Goal: Transaction & Acquisition: Purchase product/service

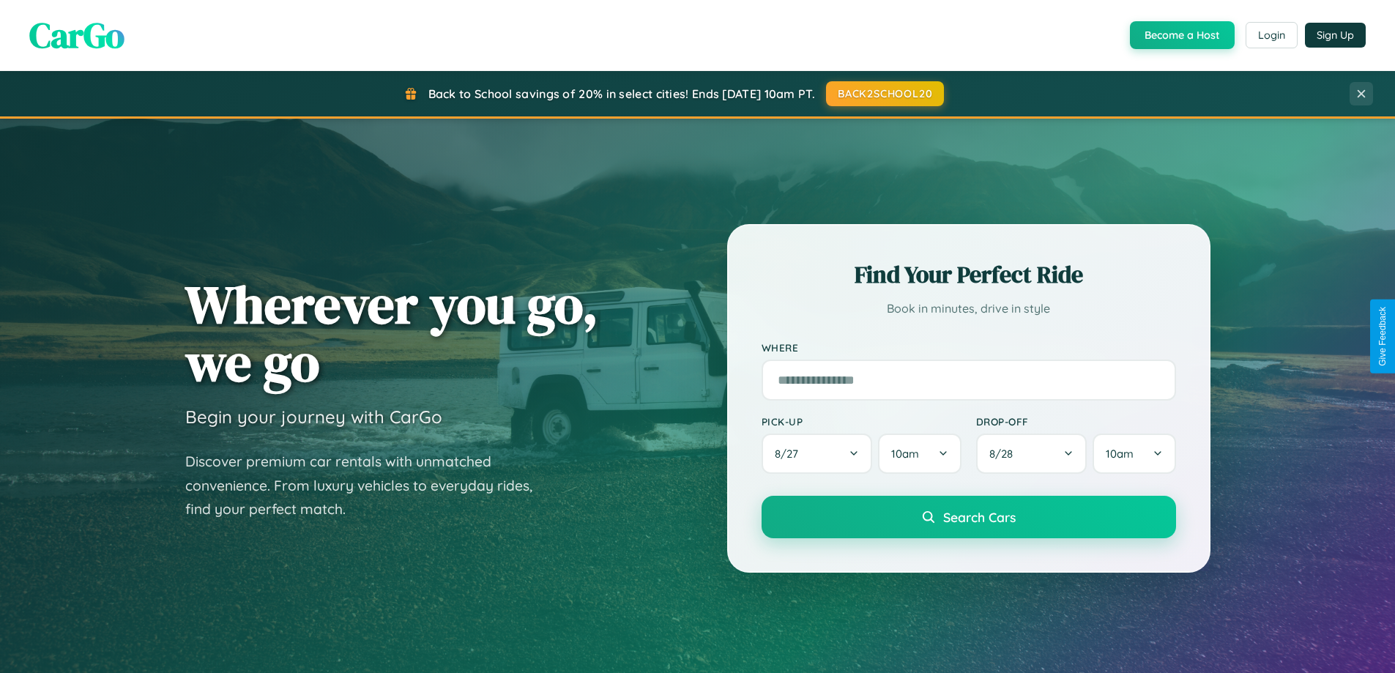
scroll to position [1008, 0]
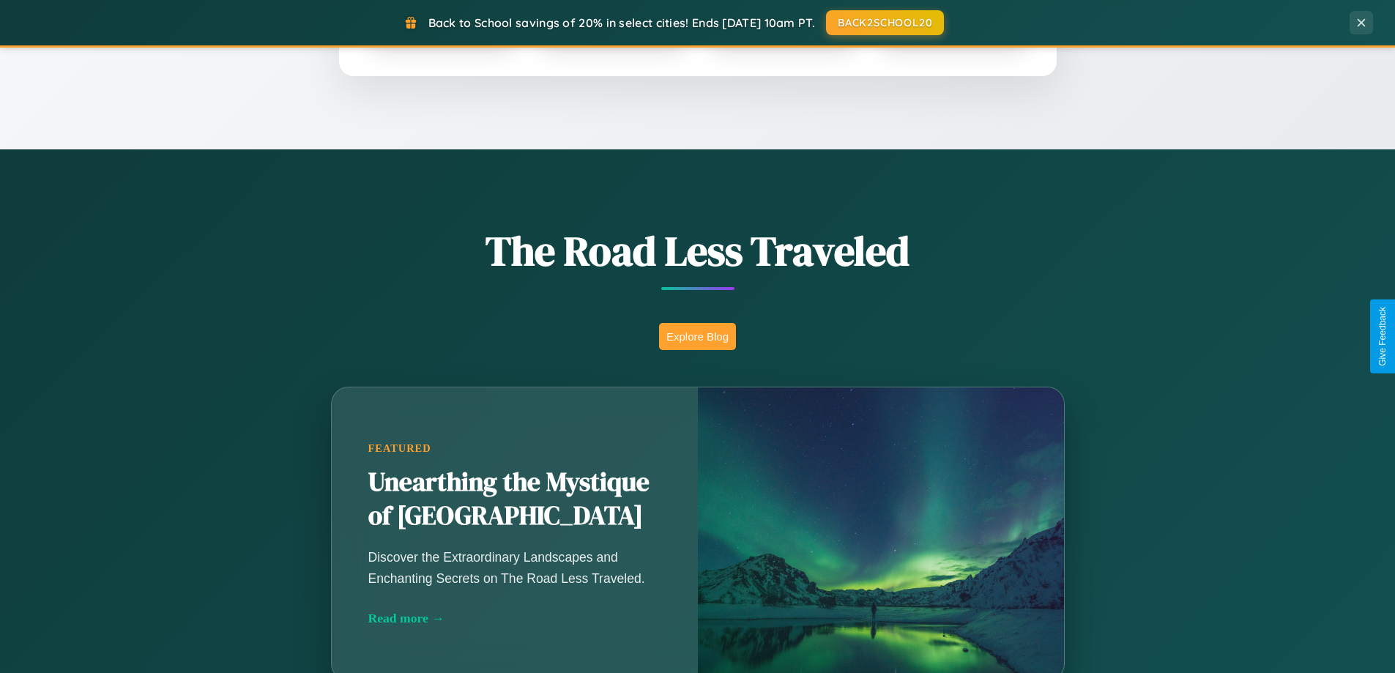
click at [697, 336] on button "Explore Blog" at bounding box center [697, 336] width 77 height 27
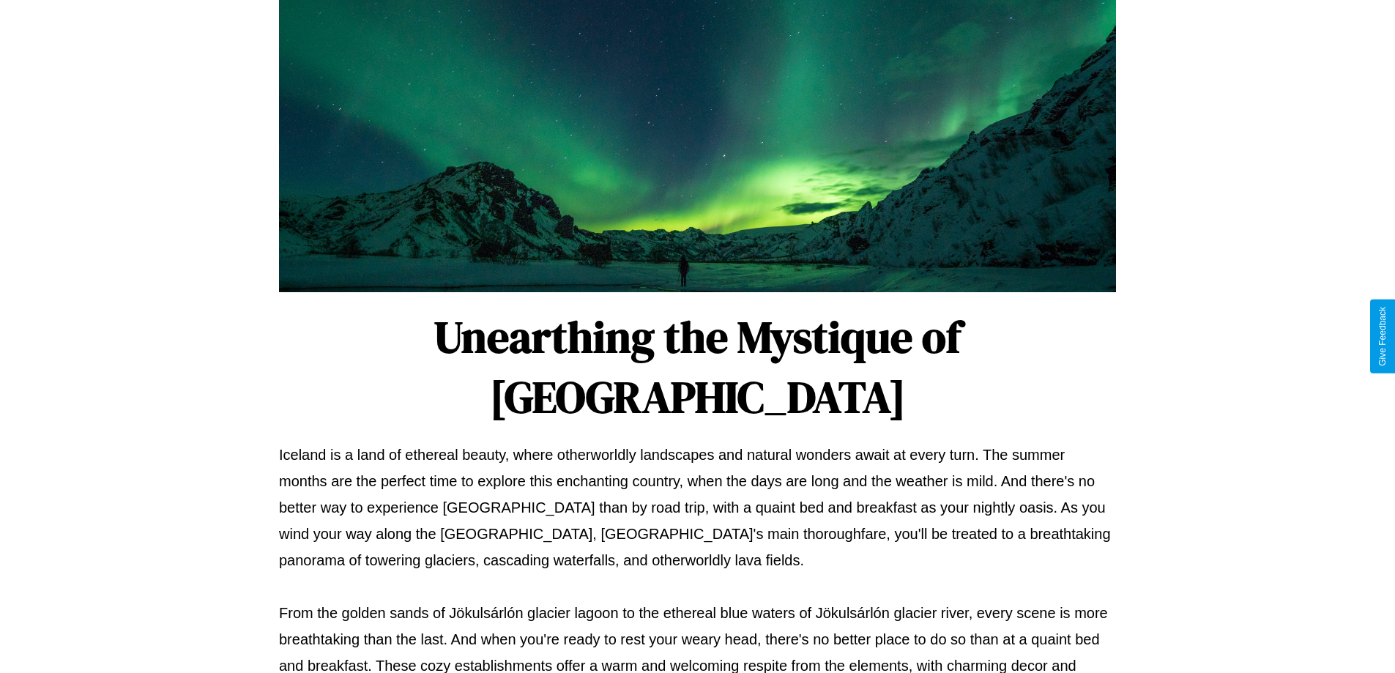
scroll to position [474, 0]
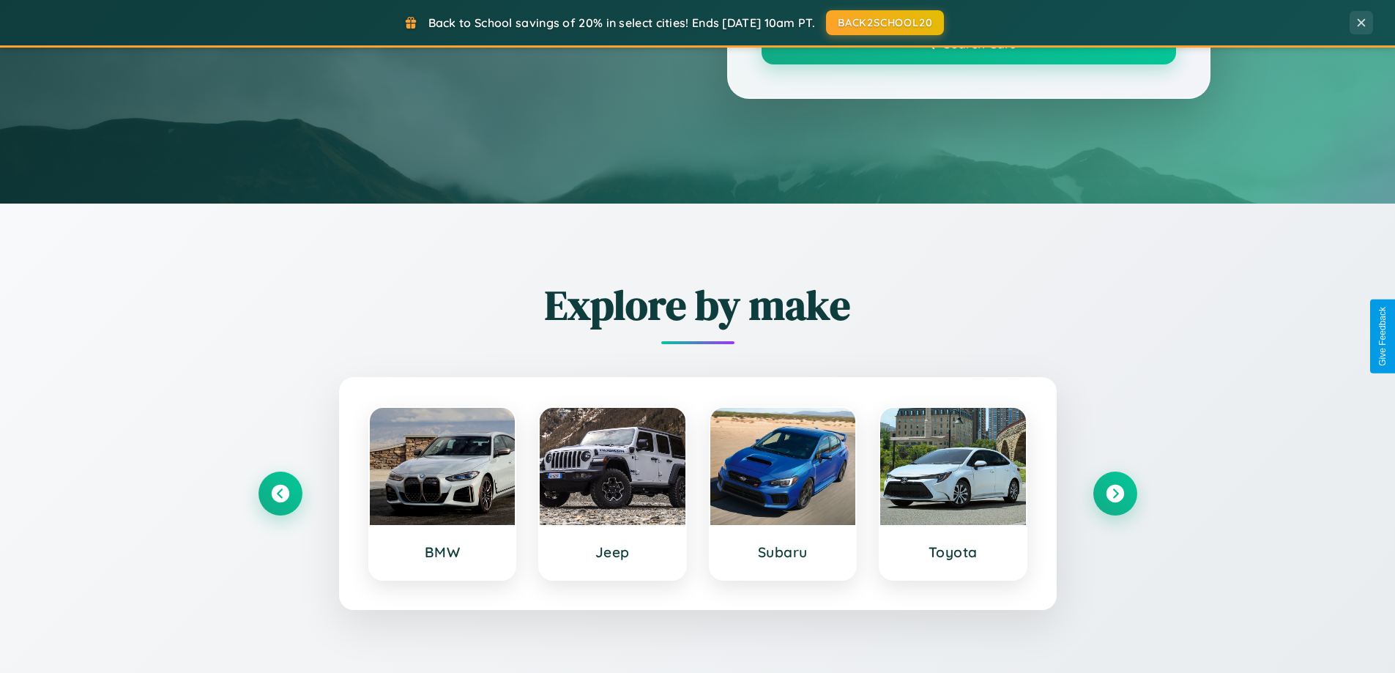
scroll to position [1008, 0]
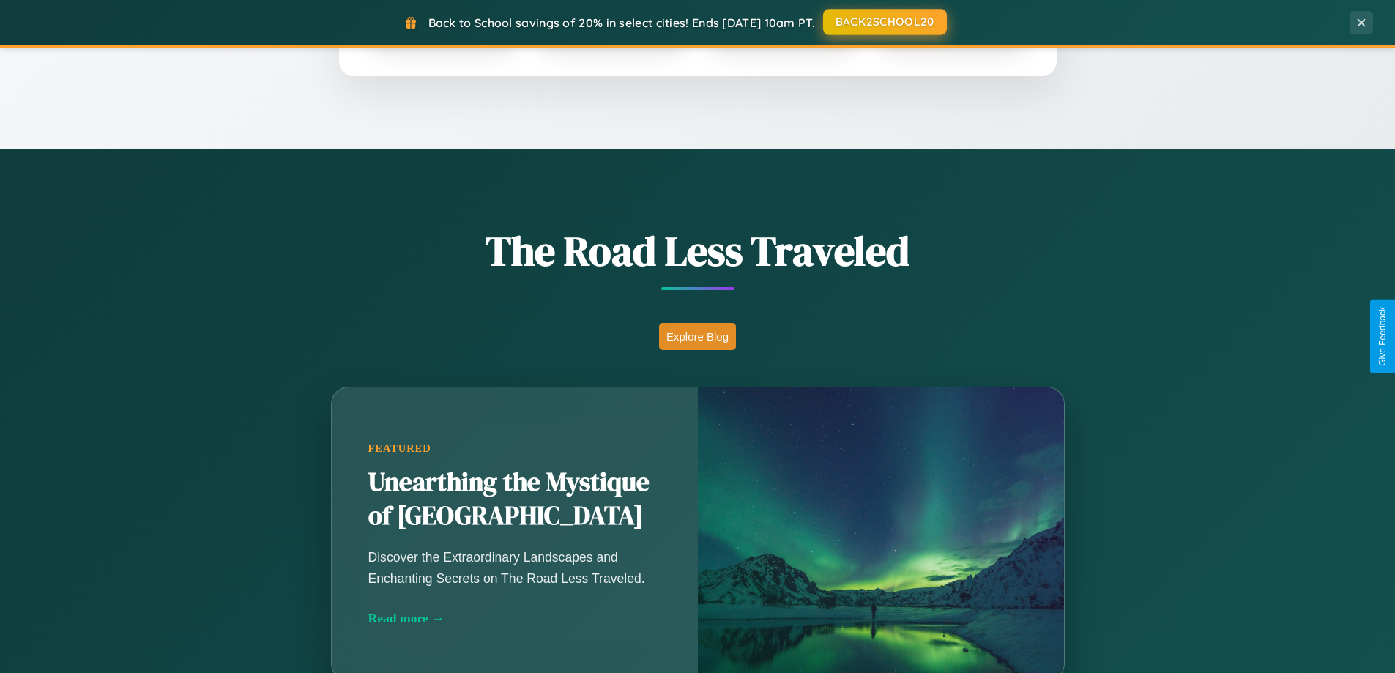
click at [884, 23] on button "BACK2SCHOOL20" at bounding box center [885, 22] width 124 height 26
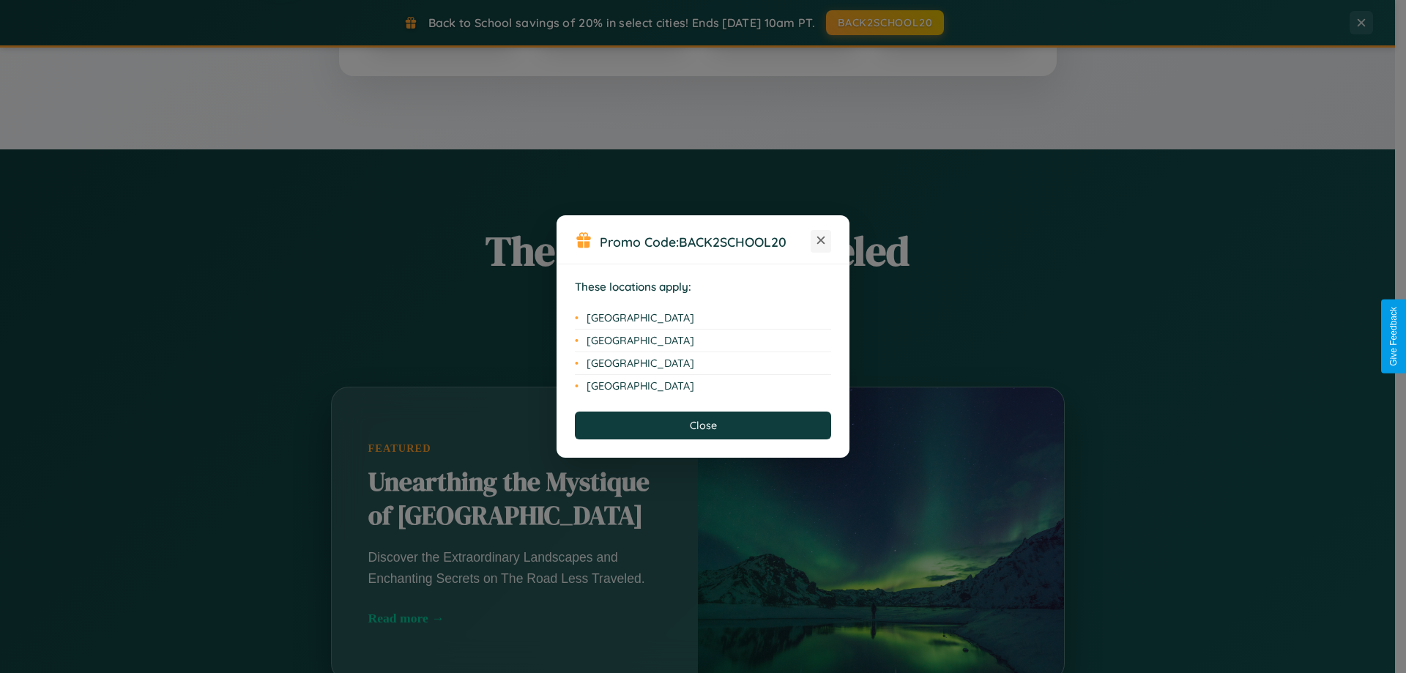
click at [821, 241] on icon at bounding box center [821, 241] width 8 height 8
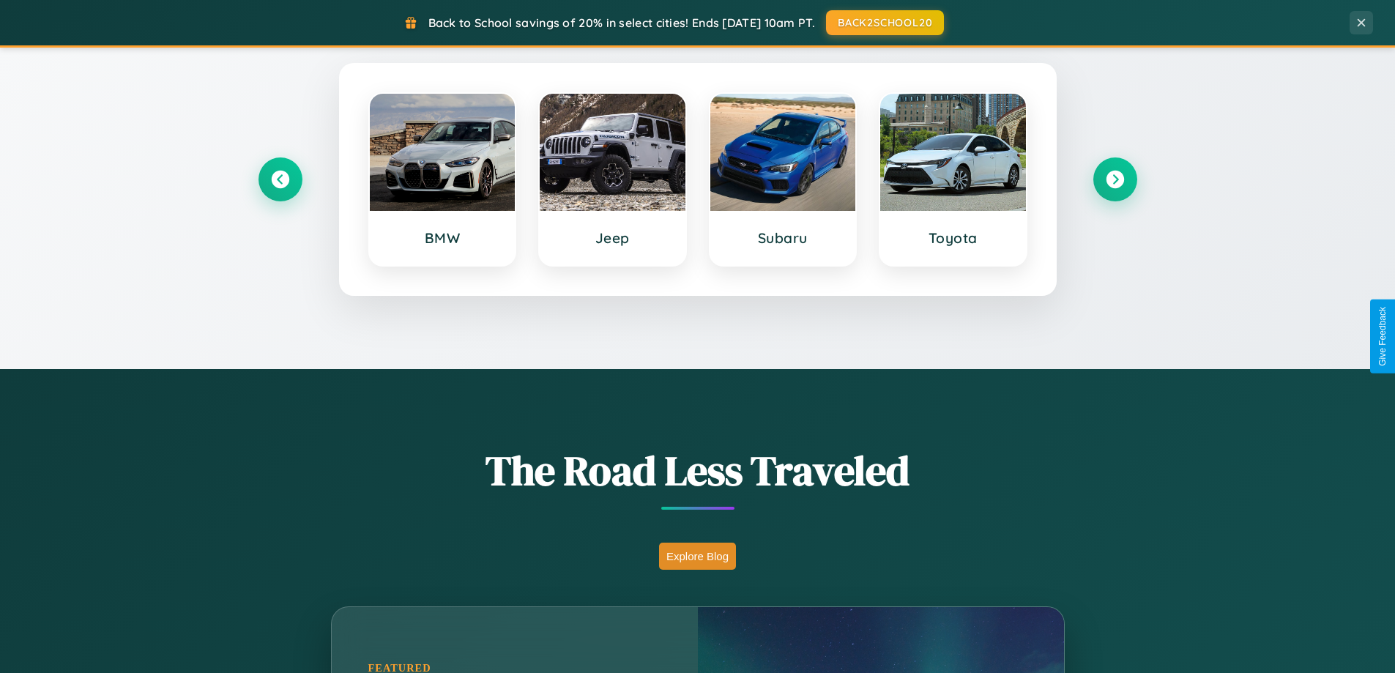
scroll to position [43, 0]
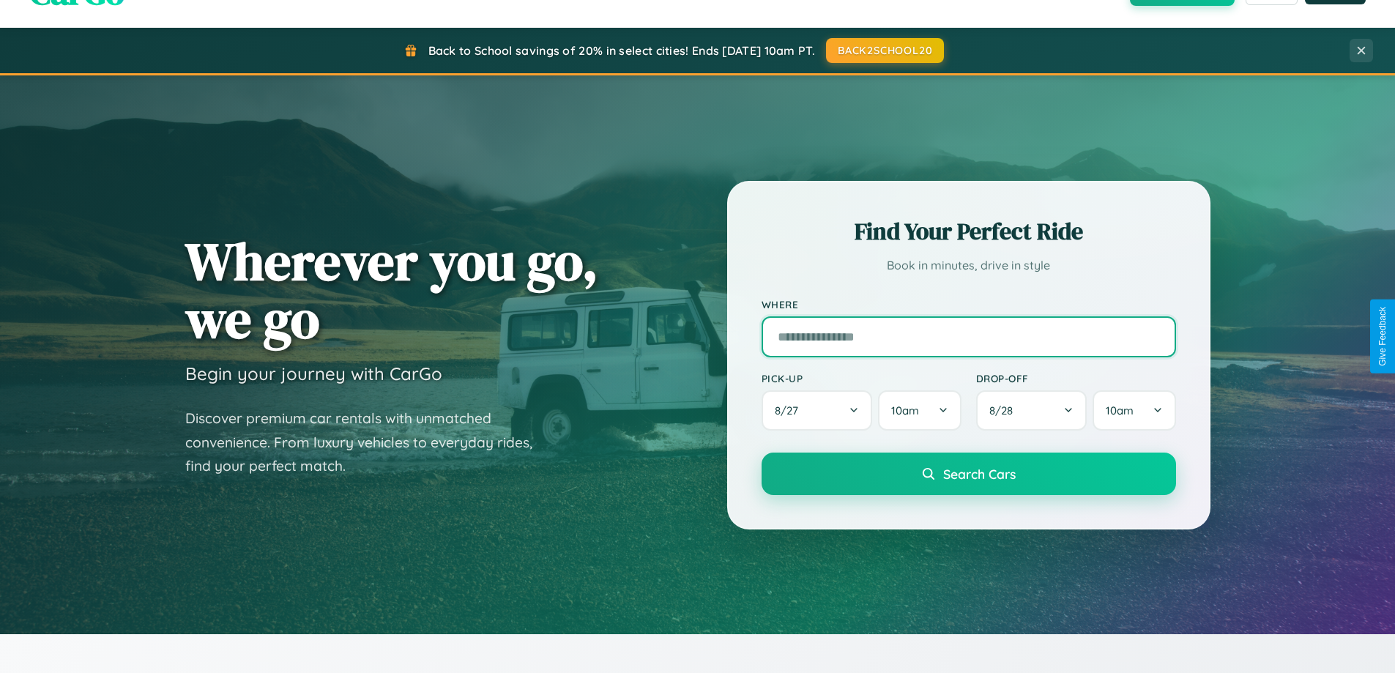
click at [968, 336] on input "text" at bounding box center [969, 336] width 414 height 41
type input "**********"
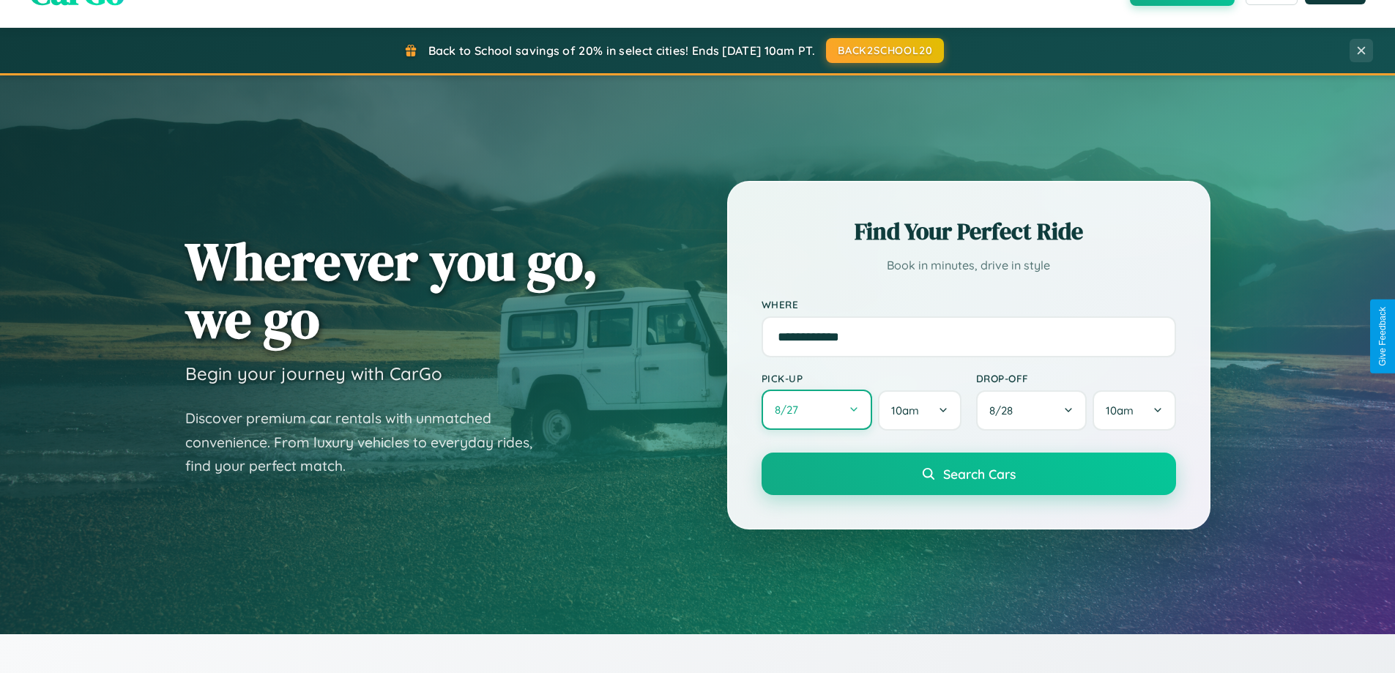
click at [816, 410] on button "8 / 27" at bounding box center [817, 410] width 111 height 40
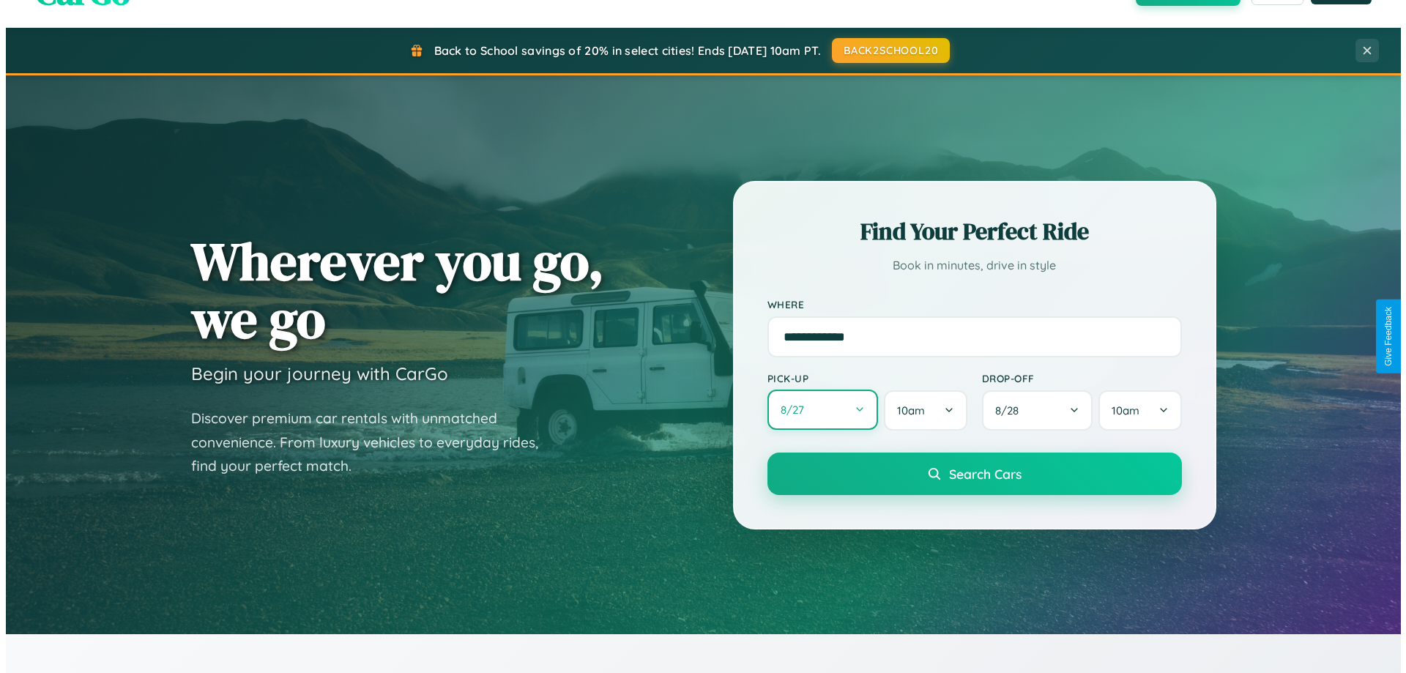
select select "*"
select select "****"
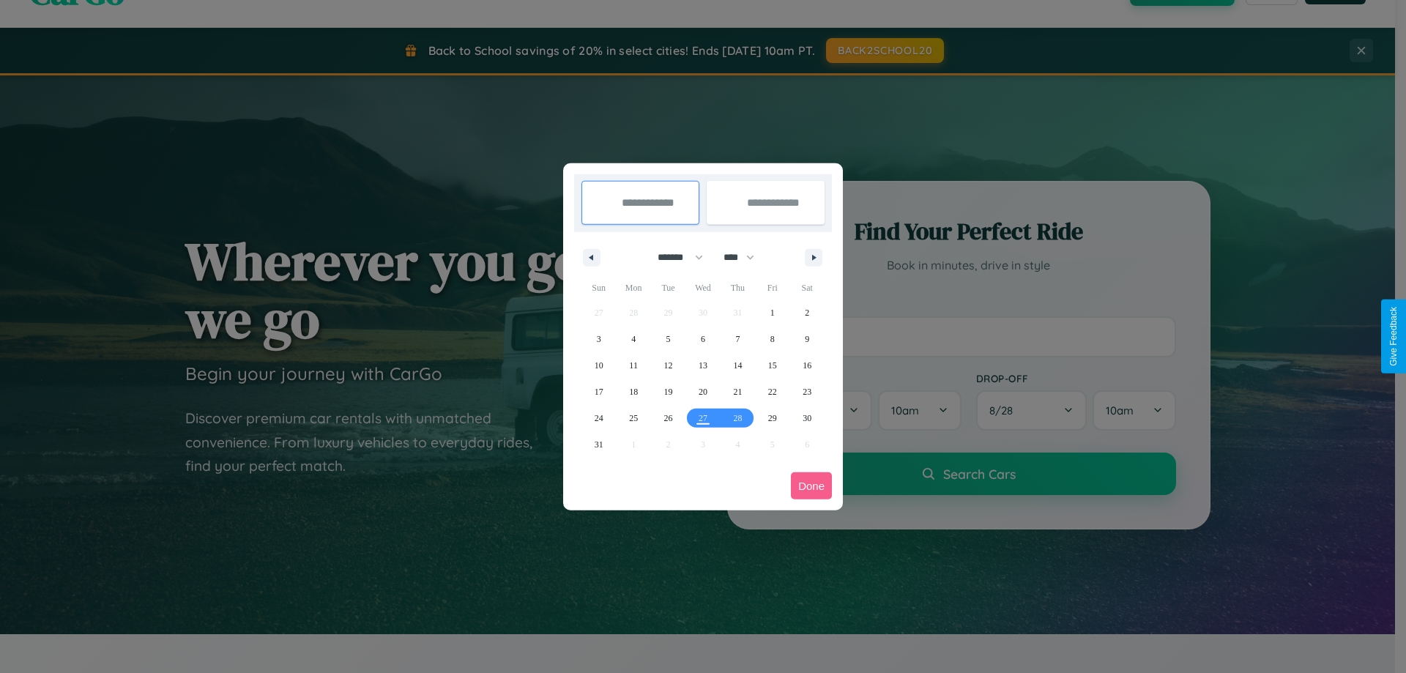
drag, startPoint x: 674, startPoint y: 257, endPoint x: 703, endPoint y: 294, distance: 46.9
click at [674, 257] on select "******* ******** ***** ***** *** **** **** ****** ********* ******* ******** **…" at bounding box center [678, 257] width 62 height 24
select select "*"
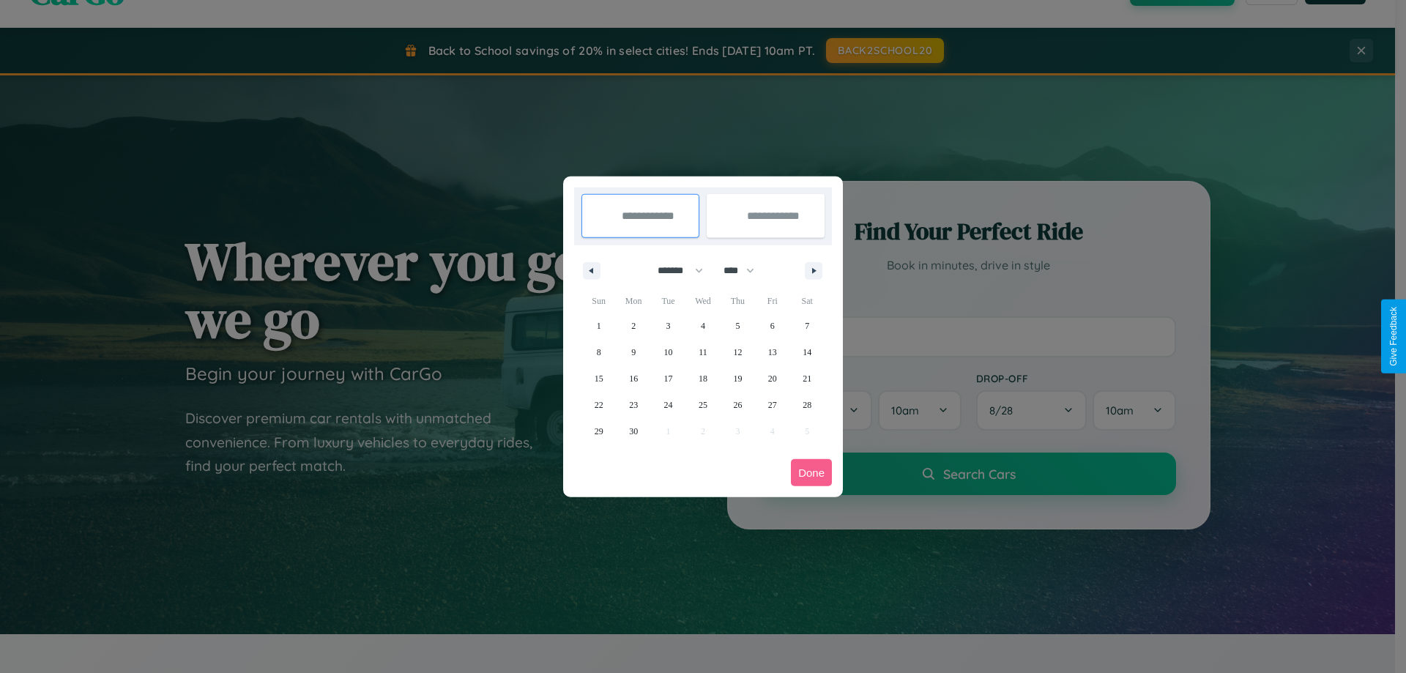
click at [745, 270] on select "**** **** **** **** **** **** **** **** **** **** **** **** **** **** **** ****…" at bounding box center [738, 270] width 44 height 24
select select "****"
click at [598, 378] on span "14" at bounding box center [599, 378] width 9 height 26
type input "**********"
click at [807, 378] on span "20" at bounding box center [807, 378] width 9 height 26
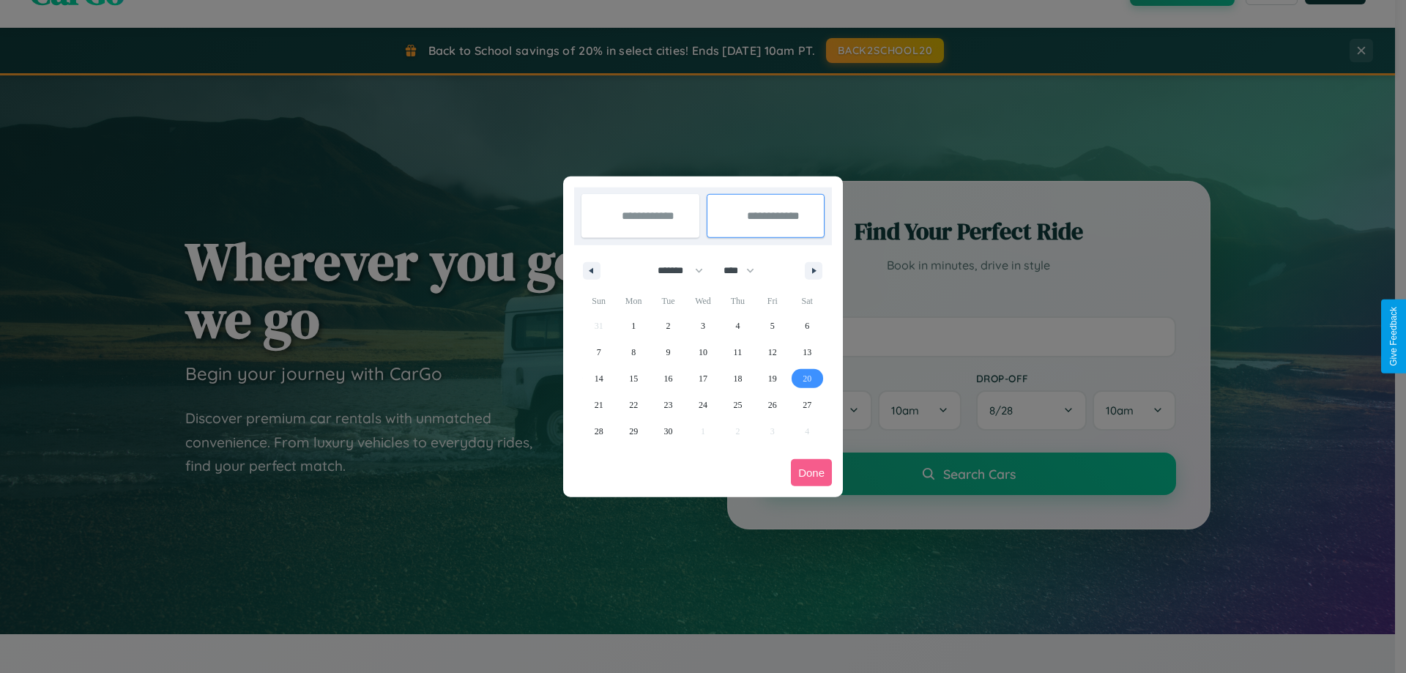
type input "**********"
click at [811, 472] on button "Done" at bounding box center [811, 472] width 41 height 27
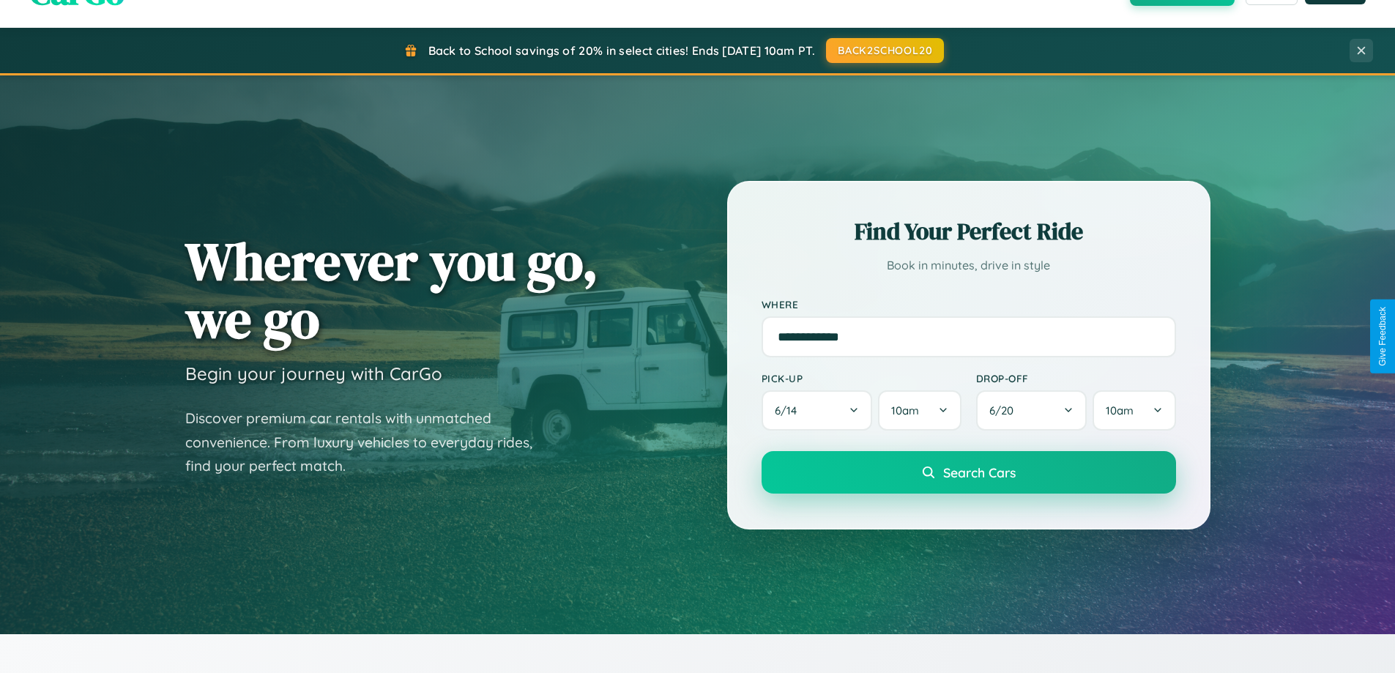
click at [968, 472] on span "Search Cars" at bounding box center [979, 472] width 72 height 16
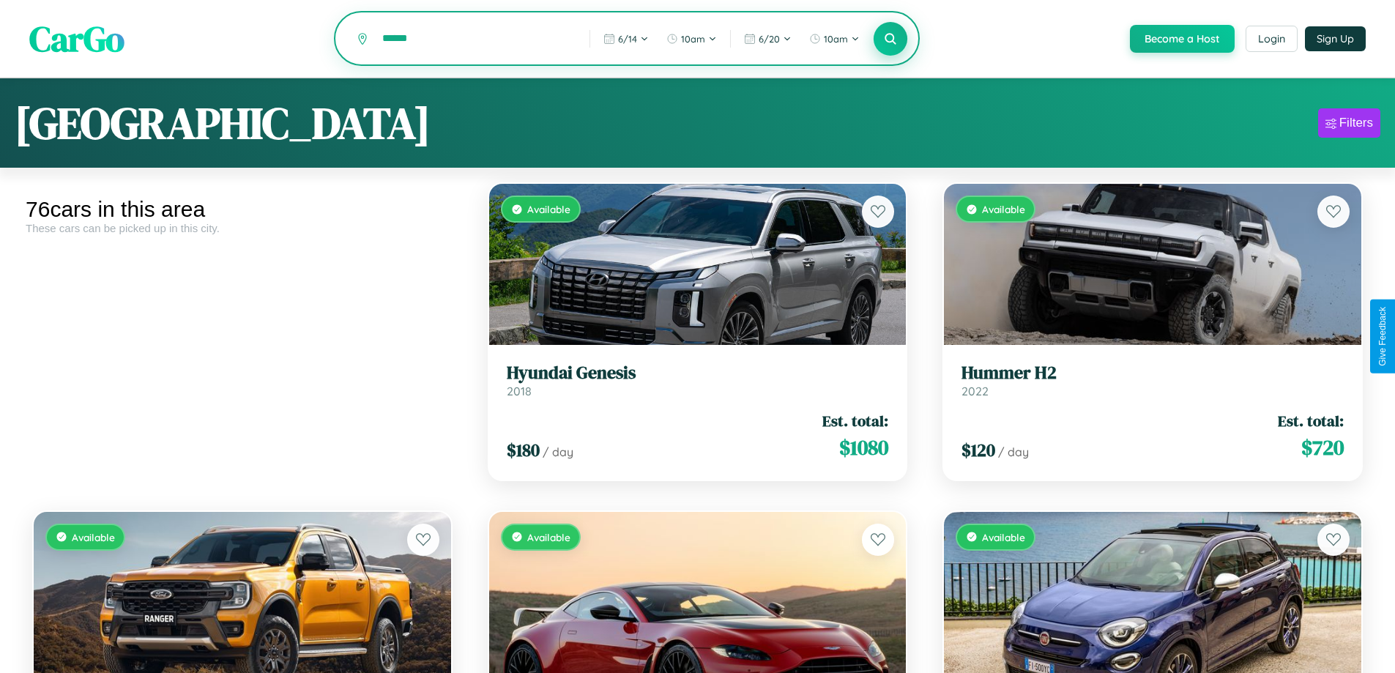
type input "******"
click at [890, 40] on icon at bounding box center [891, 38] width 14 height 14
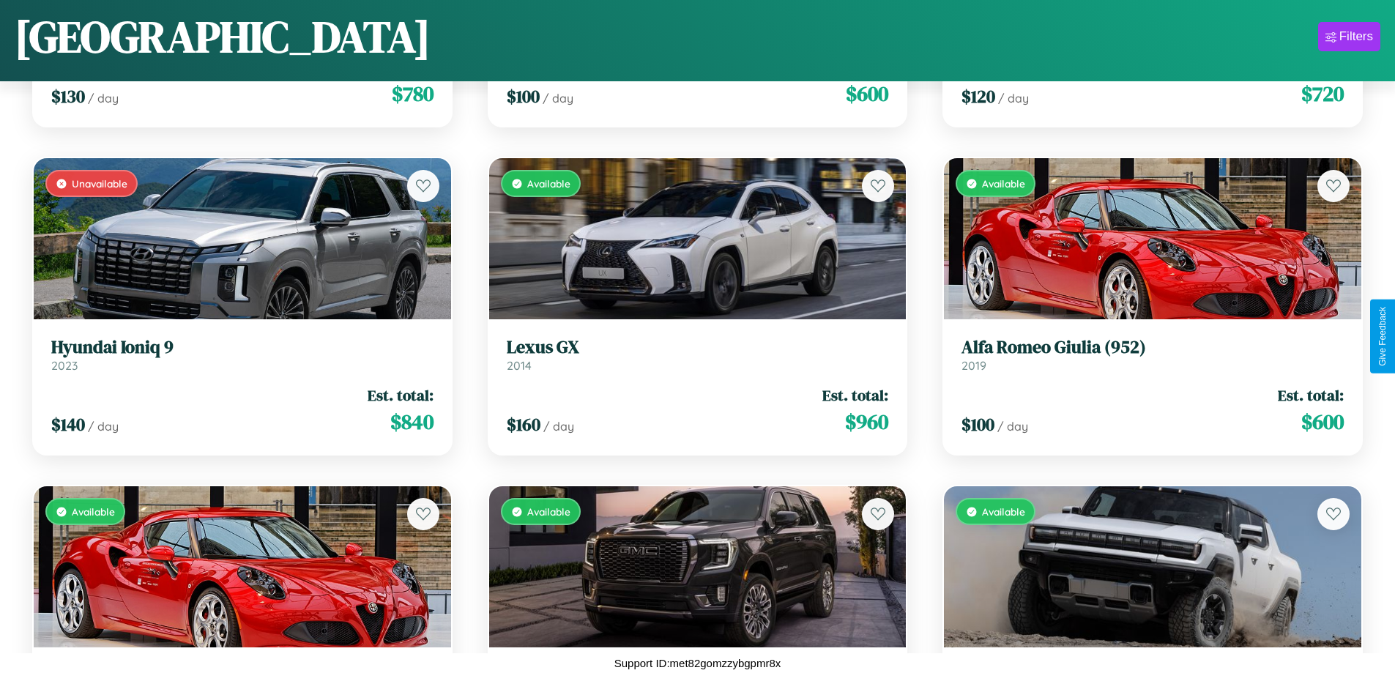
scroll to position [1845, 0]
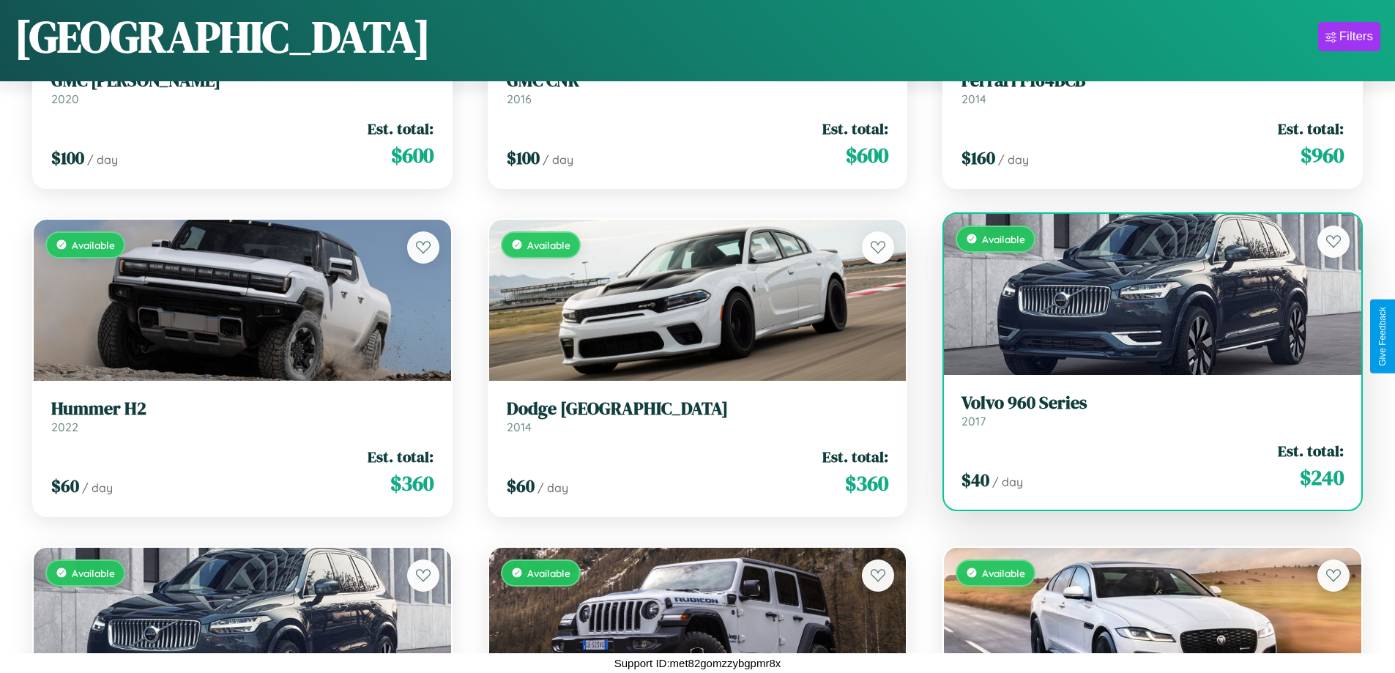
click at [1143, 414] on link "Volvo 960 Series 2017" at bounding box center [1152, 410] width 382 height 36
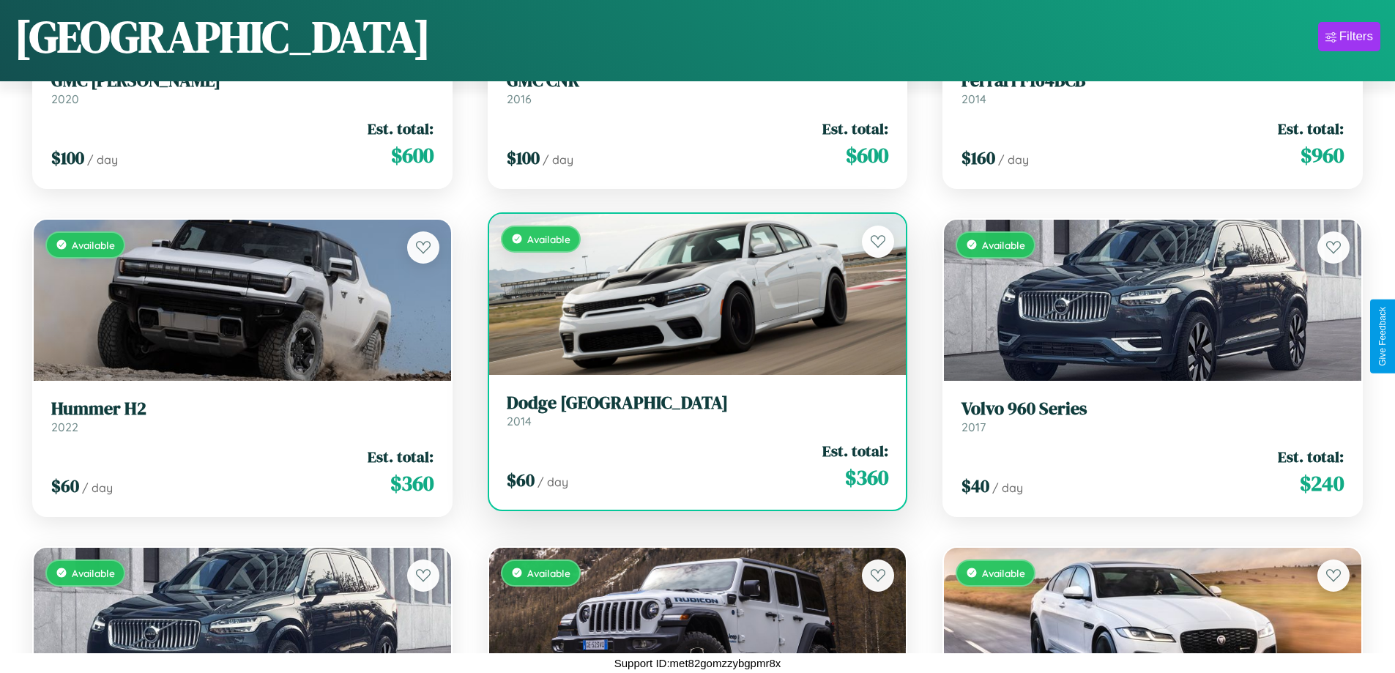
scroll to position [6764, 0]
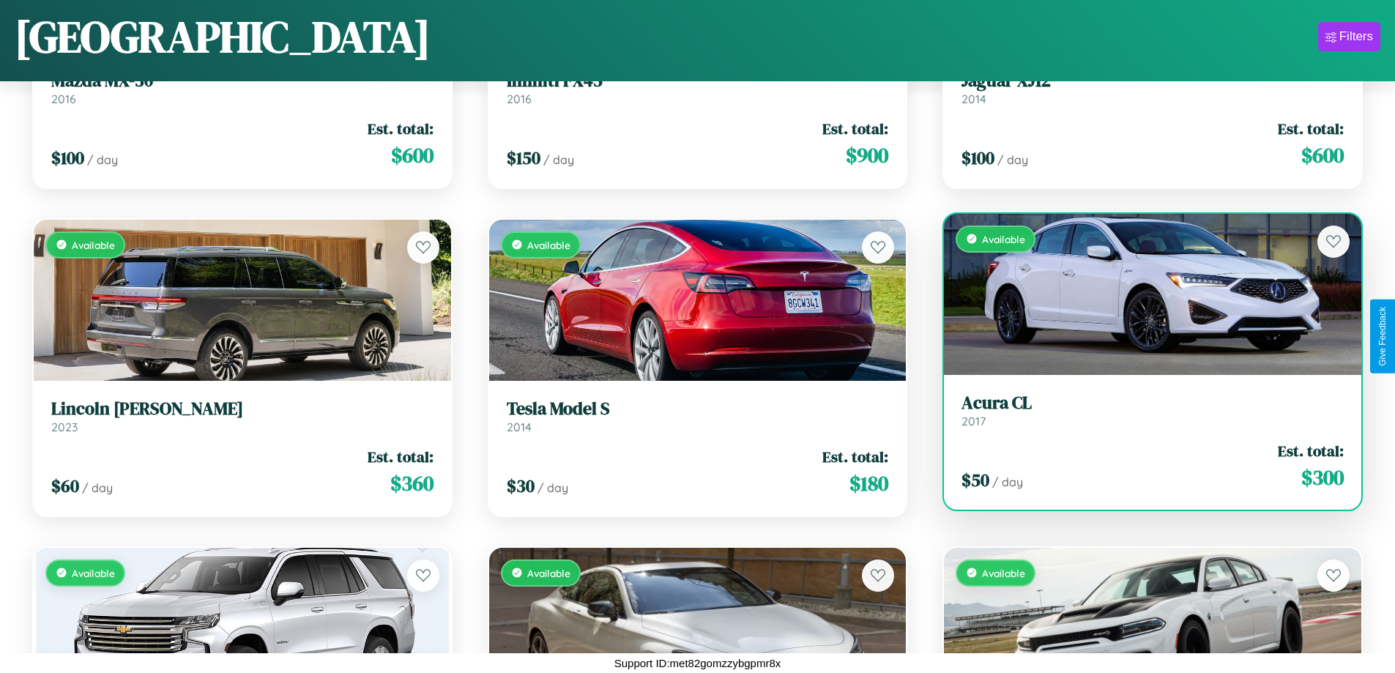
click at [1143, 416] on link "Acura CL 2017" at bounding box center [1152, 410] width 382 height 36
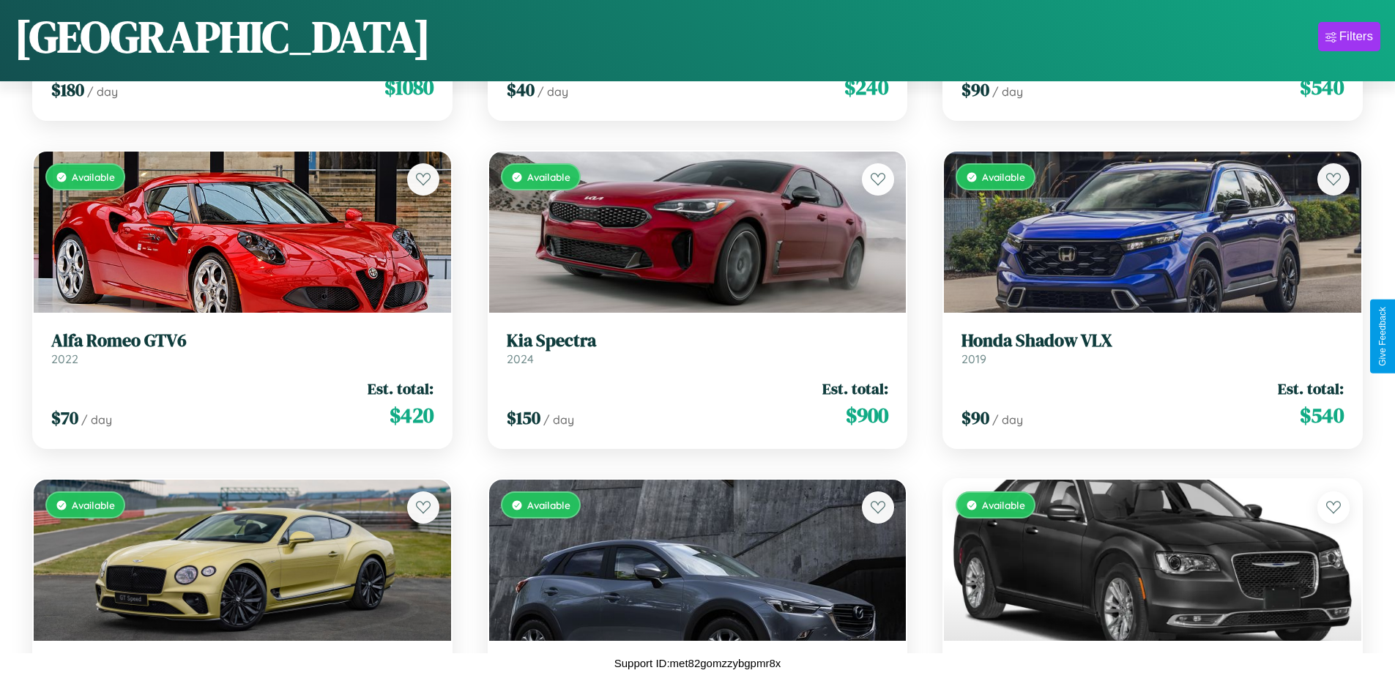
scroll to position [2173, 0]
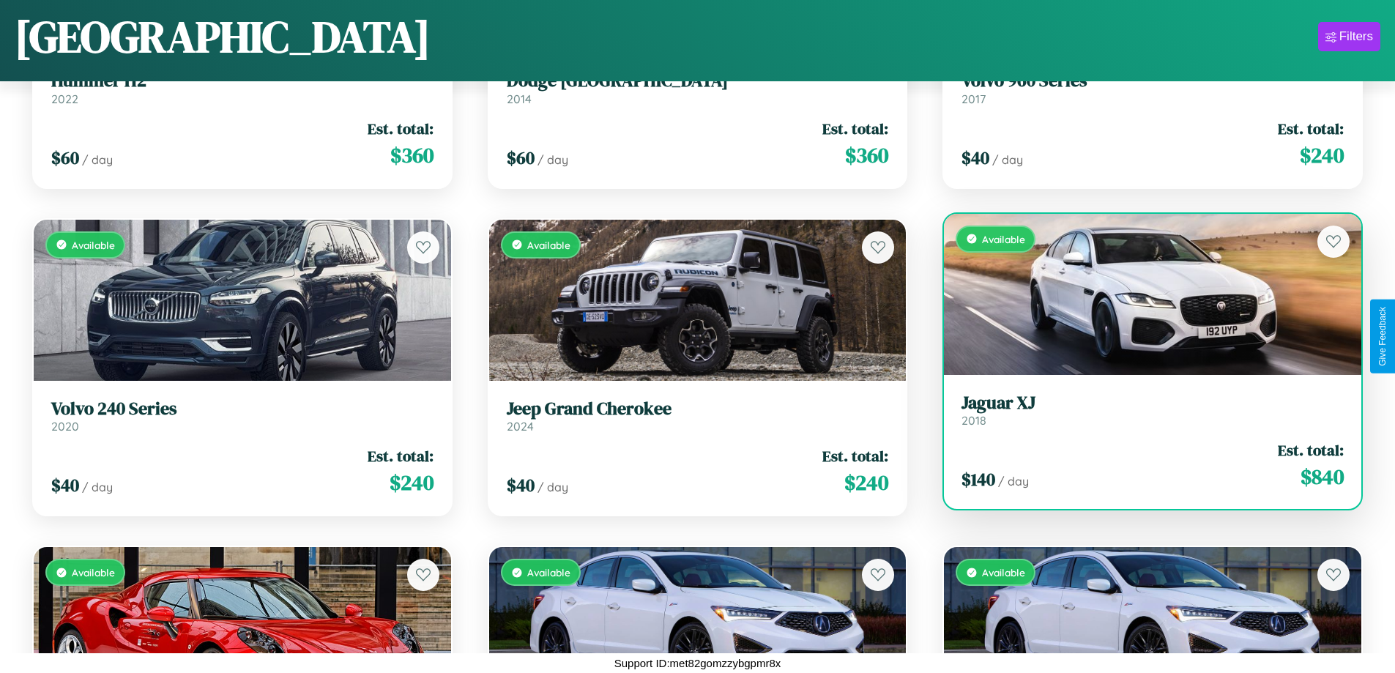
click at [1143, 409] on h3 "Jaguar XJ" at bounding box center [1152, 402] width 382 height 21
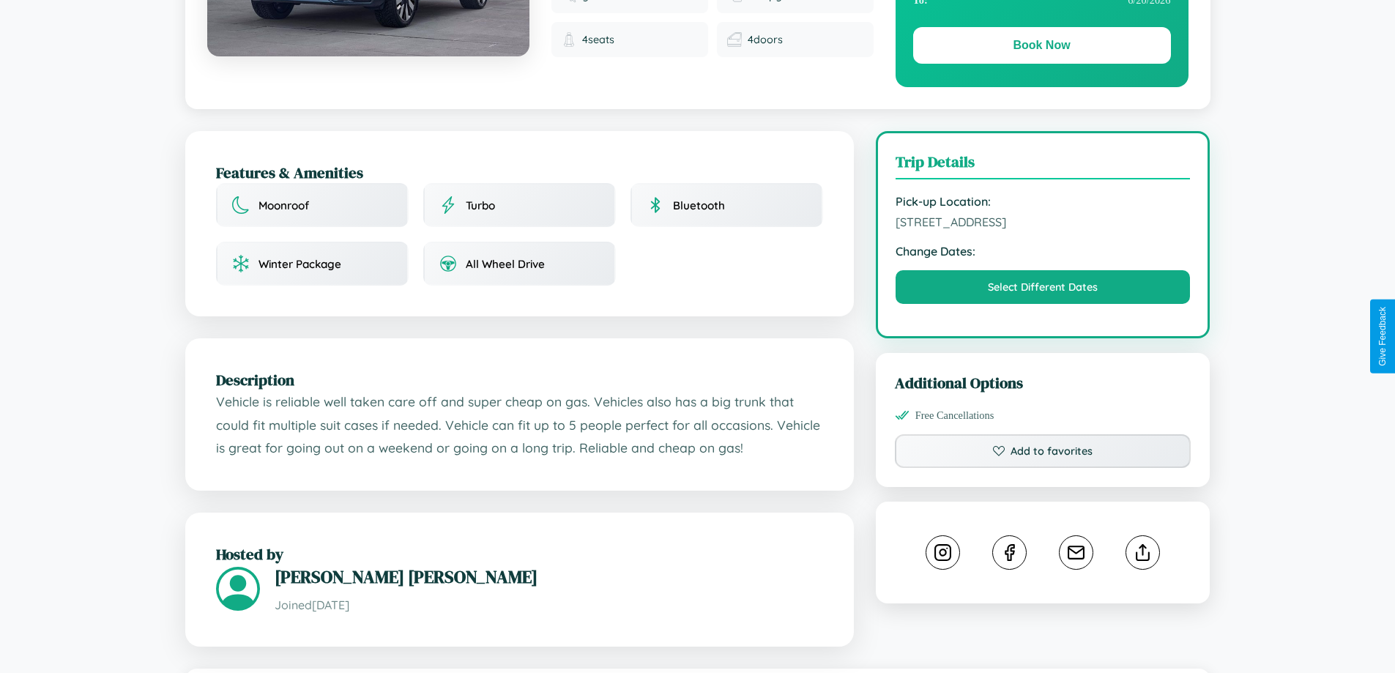
scroll to position [380, 0]
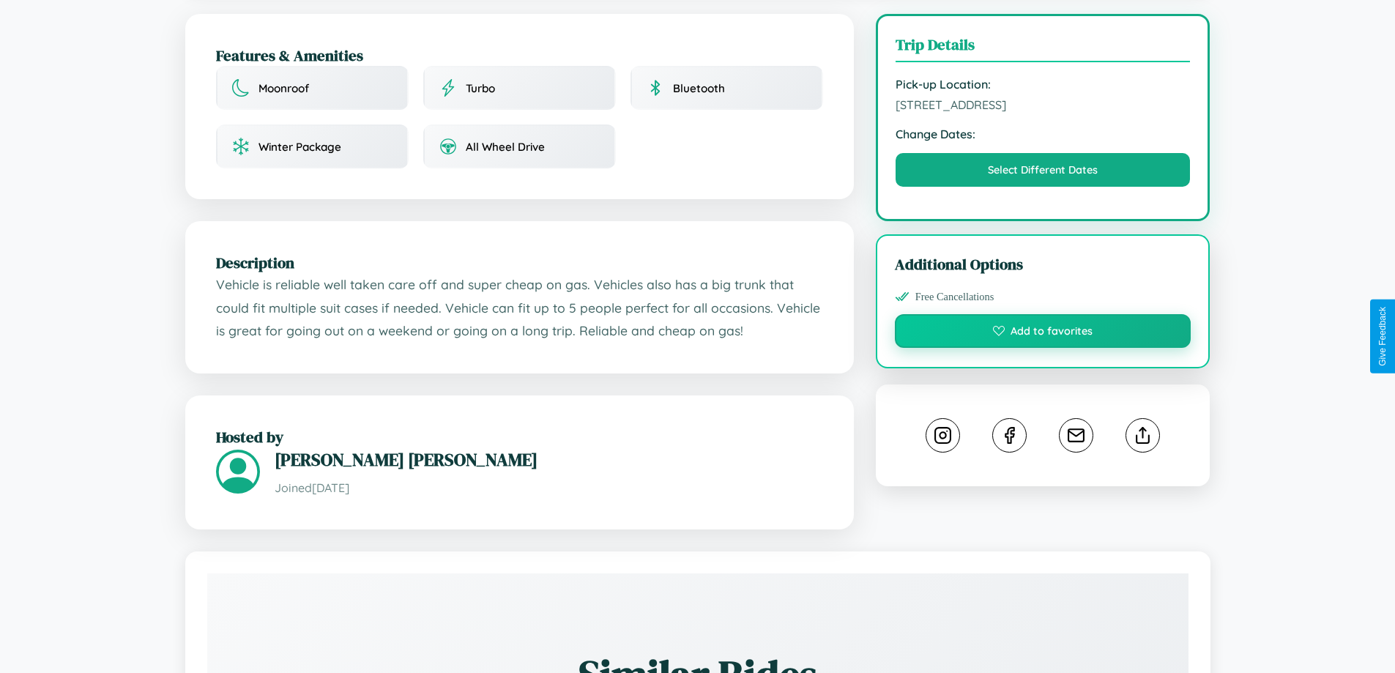
click at [1043, 335] on button "Add to favorites" at bounding box center [1043, 331] width 297 height 34
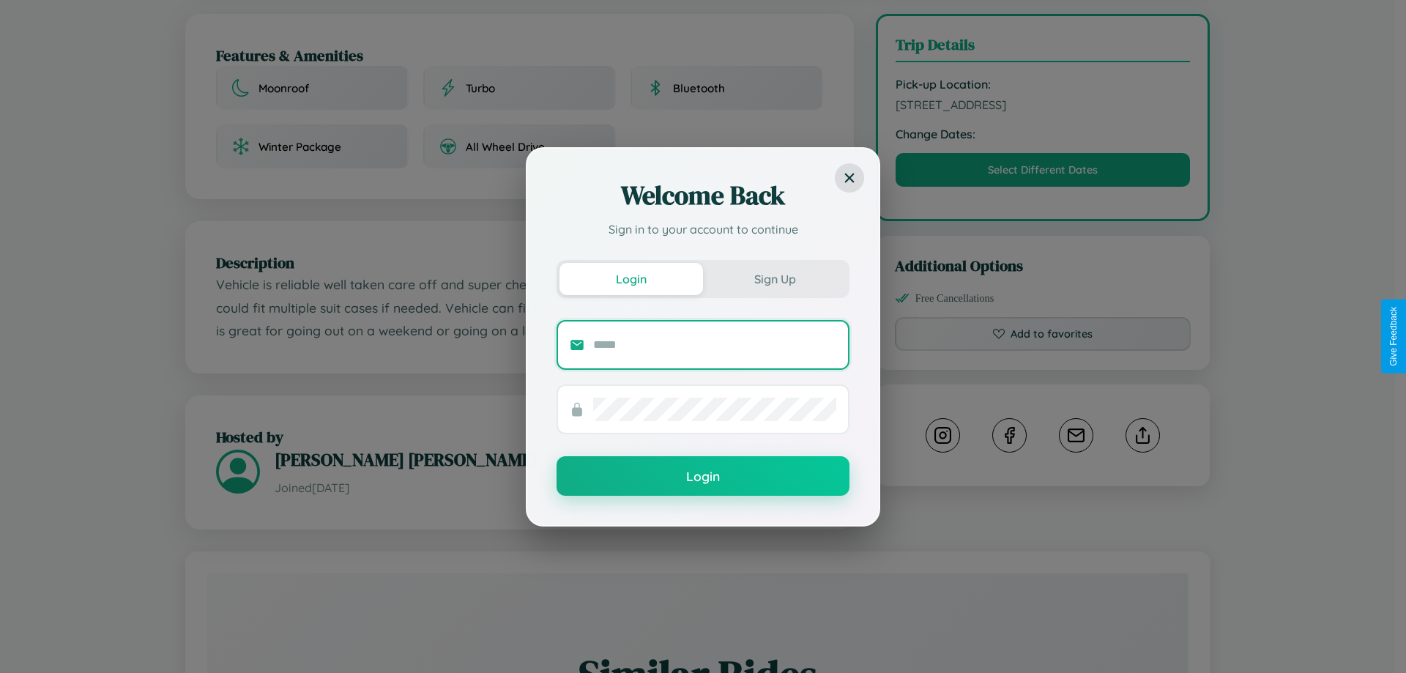
click at [715, 344] on input "text" at bounding box center [714, 344] width 243 height 23
type input "**********"
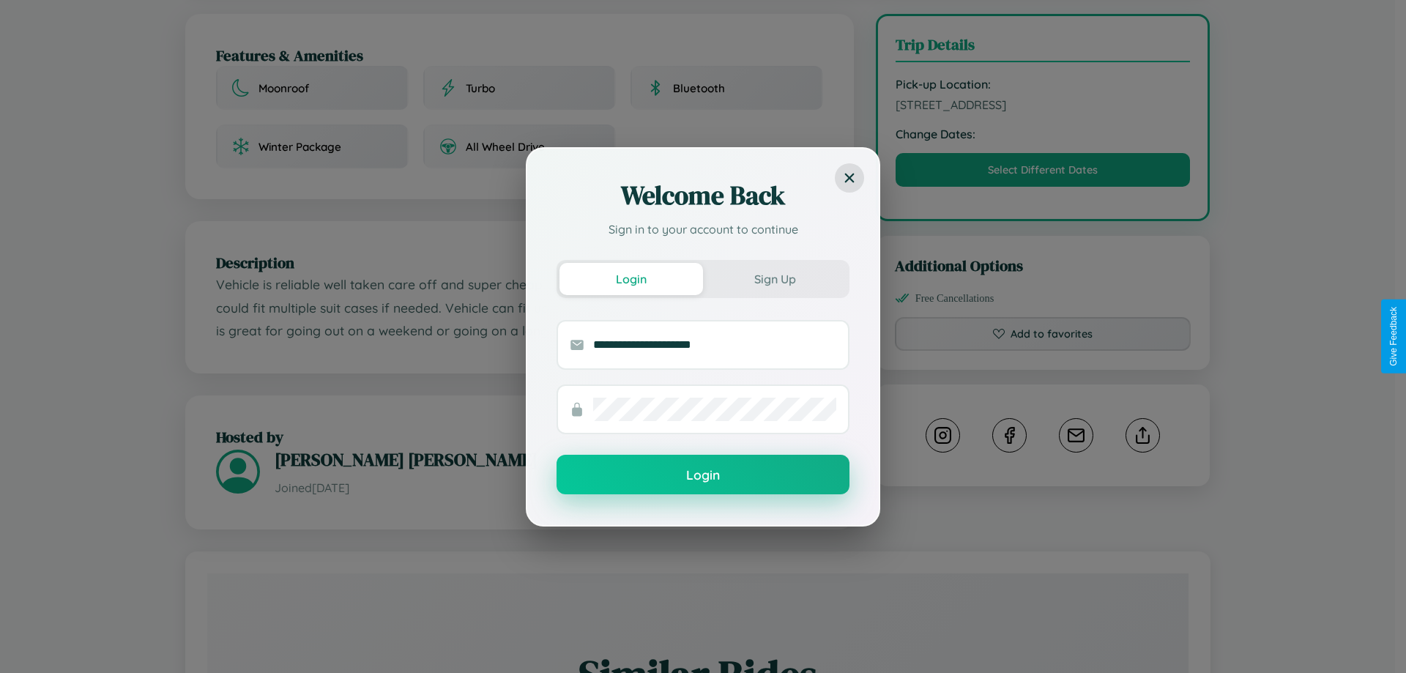
click at [703, 475] on button "Login" at bounding box center [703, 475] width 293 height 40
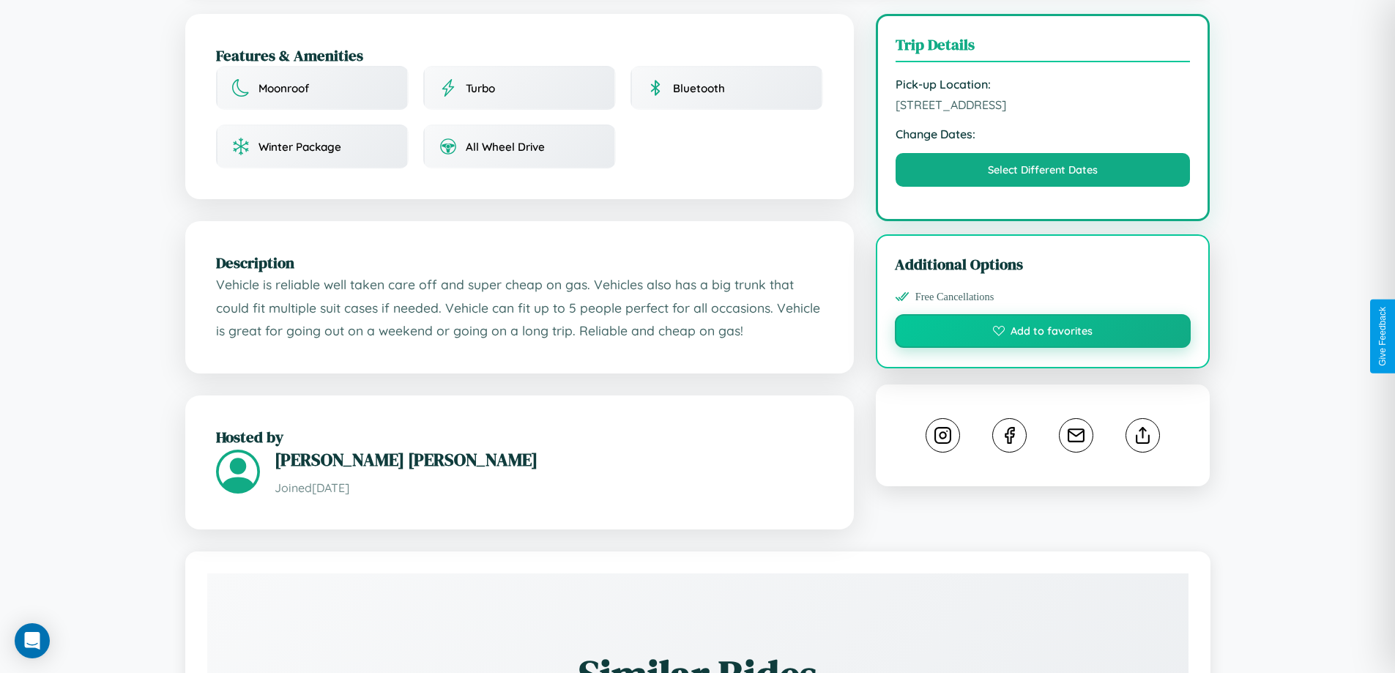
click at [1043, 336] on button "Add to favorites" at bounding box center [1043, 331] width 297 height 34
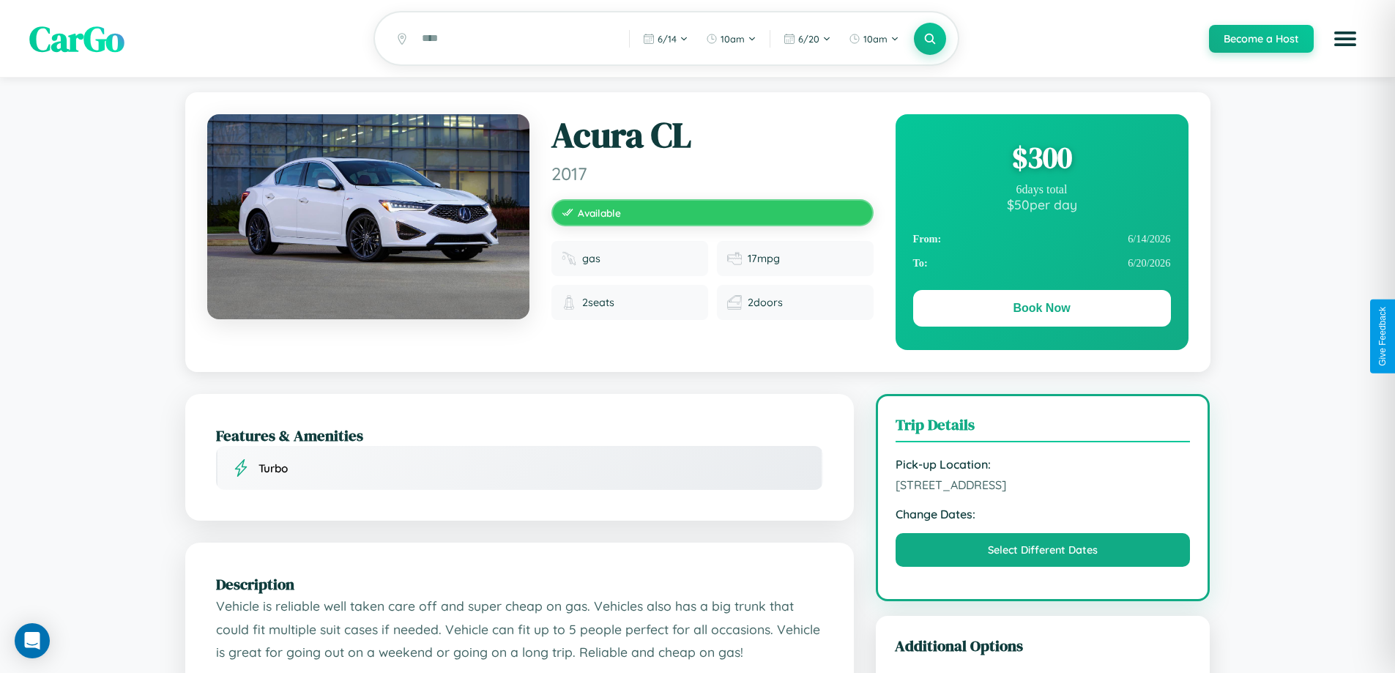
scroll to position [151, 0]
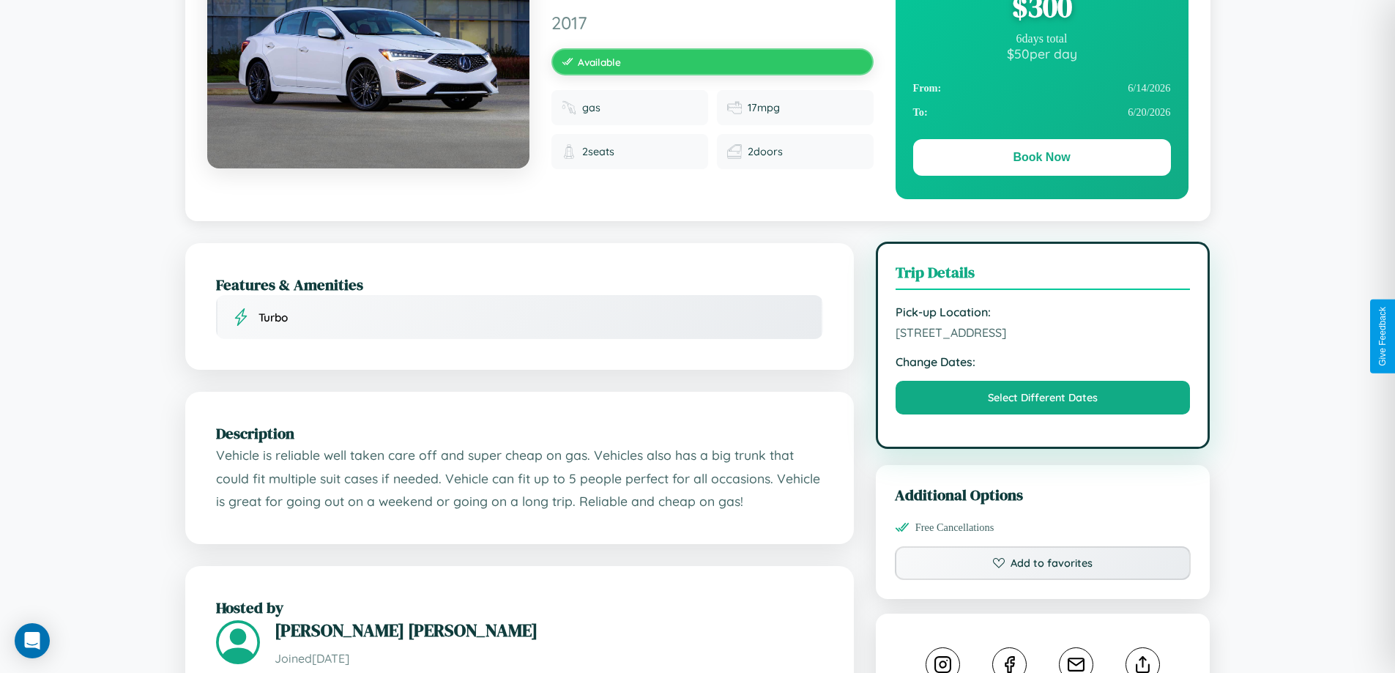
click at [1043, 335] on span "9192 School Street Athens 72183 Greece" at bounding box center [1043, 332] width 295 height 15
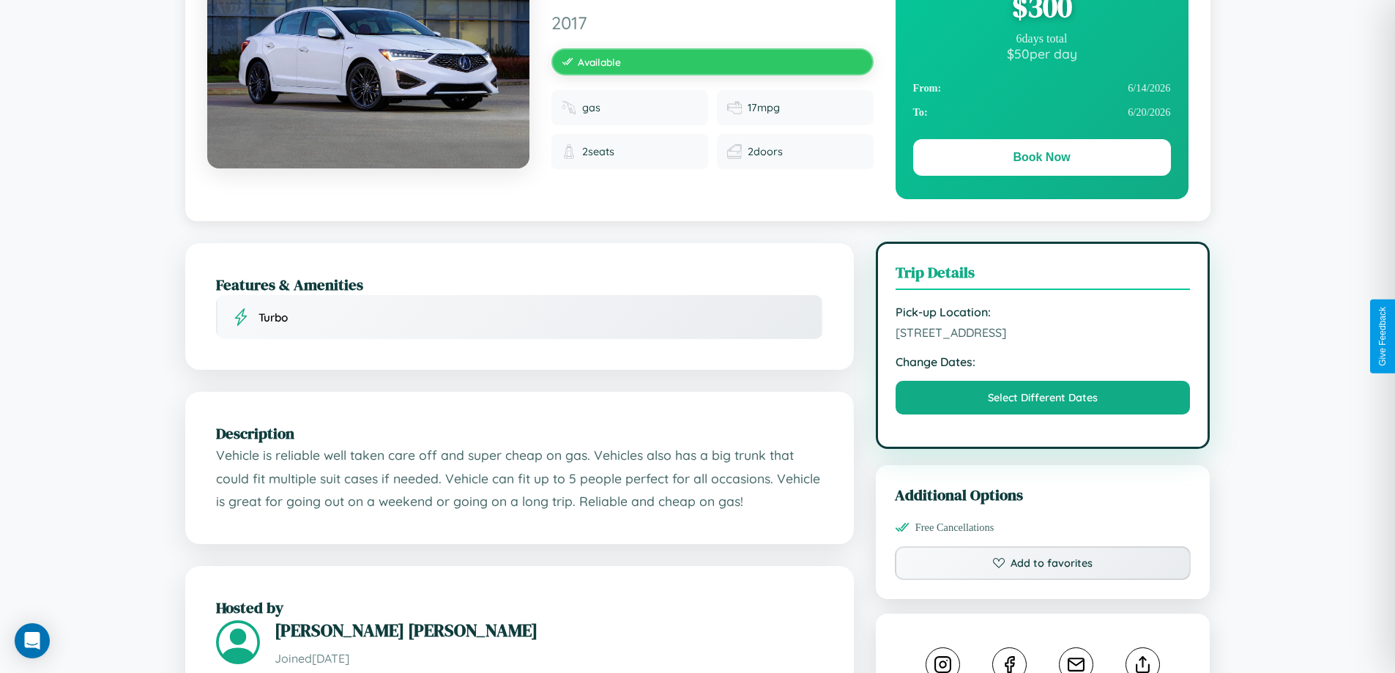
click at [1043, 335] on span "9192 School Street Athens 72183 Greece" at bounding box center [1043, 332] width 295 height 15
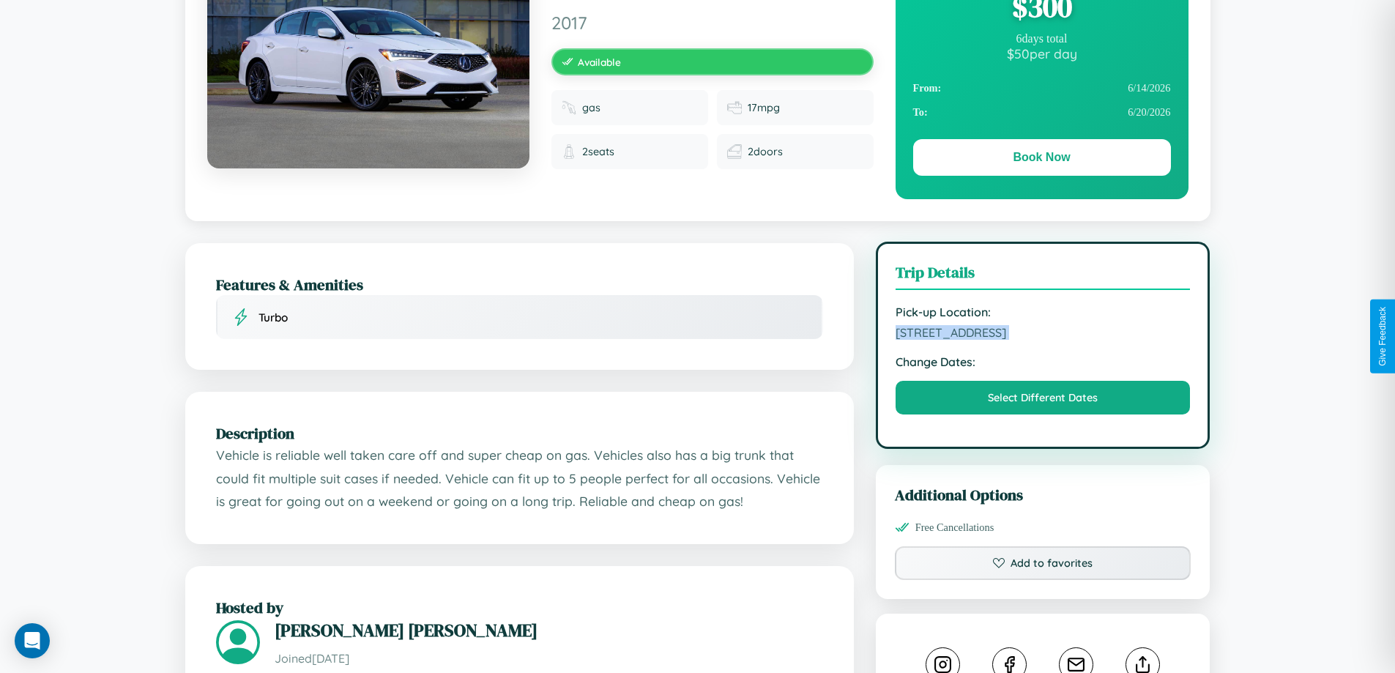
click at [1043, 335] on span "9192 School Street Athens 72183 Greece" at bounding box center [1043, 332] width 295 height 15
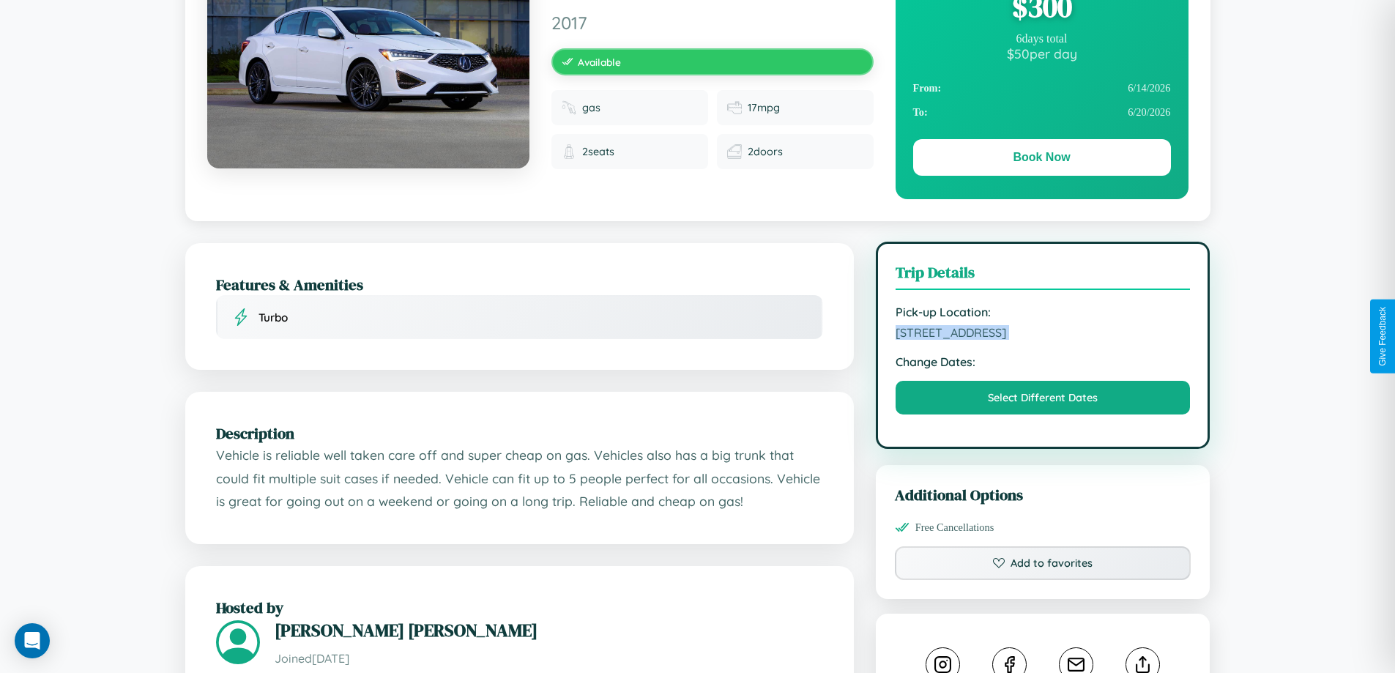
click at [1043, 335] on span "9192 School Street Athens 72183 Greece" at bounding box center [1043, 332] width 295 height 15
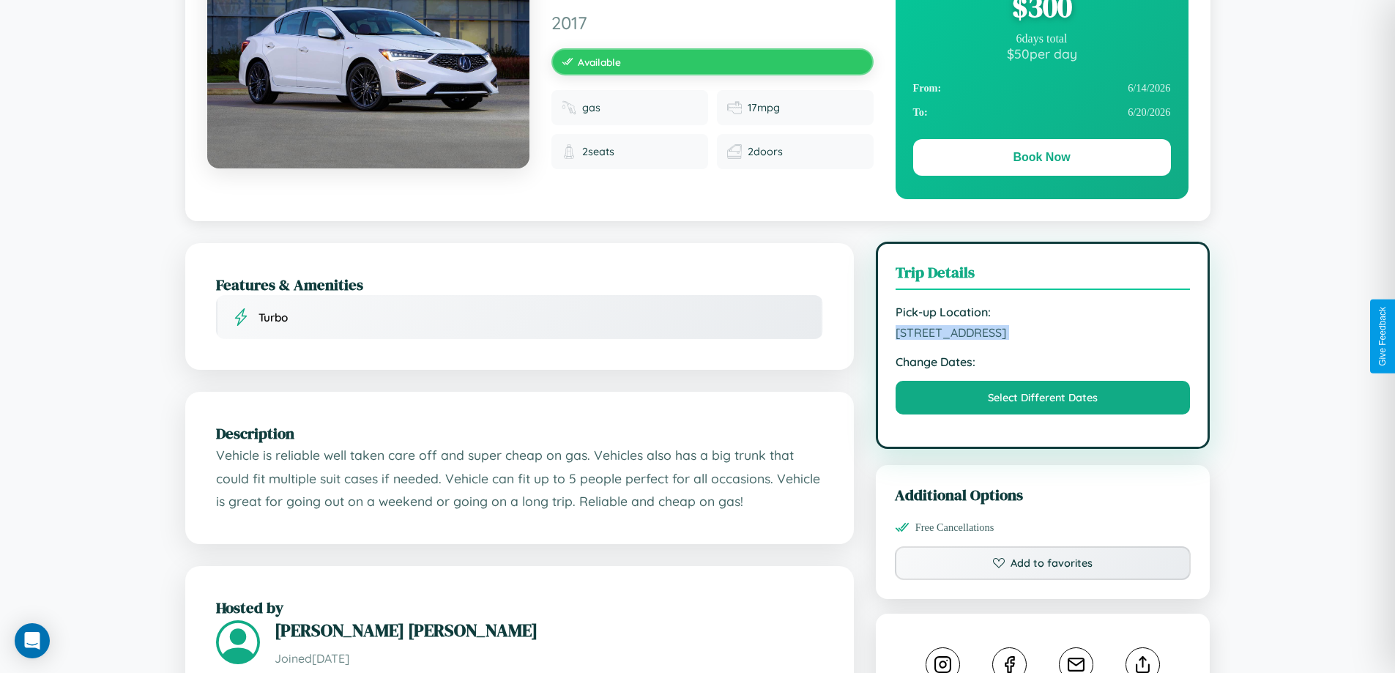
click at [1043, 335] on span "9192 School Street Athens 72183 Greece" at bounding box center [1043, 332] width 295 height 15
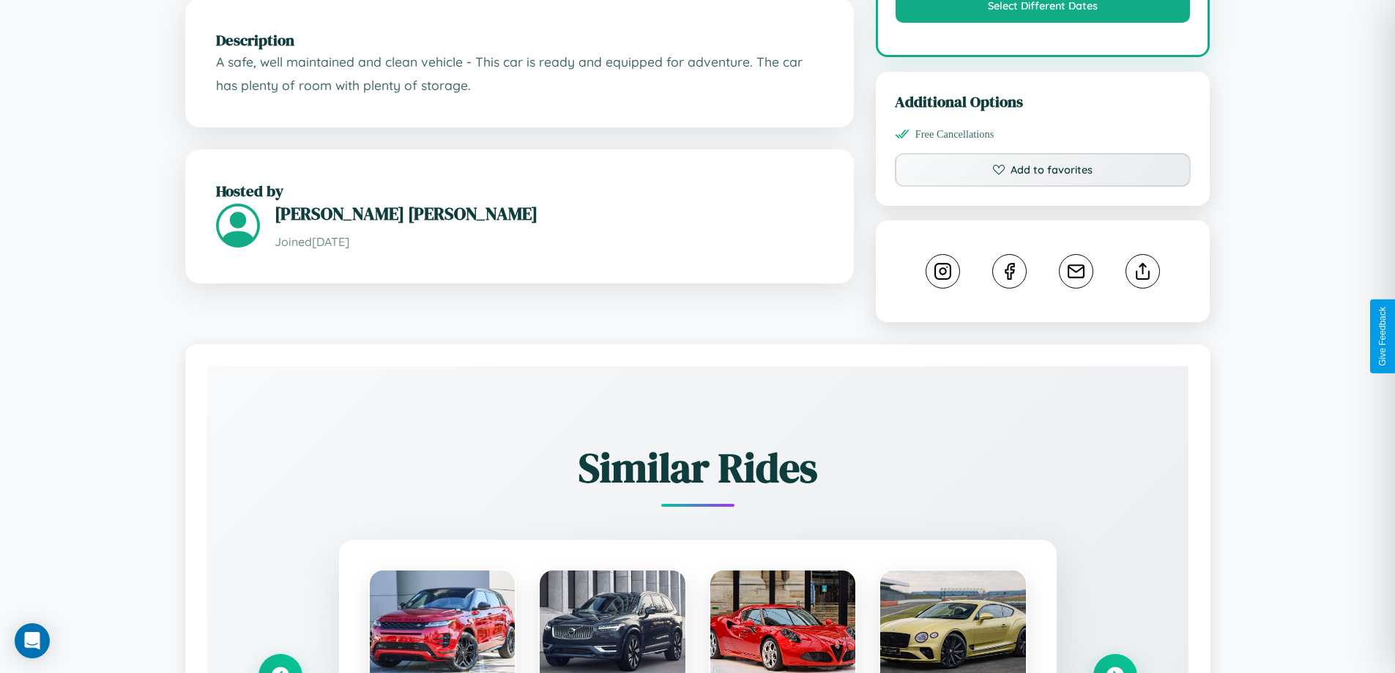
scroll to position [815, 0]
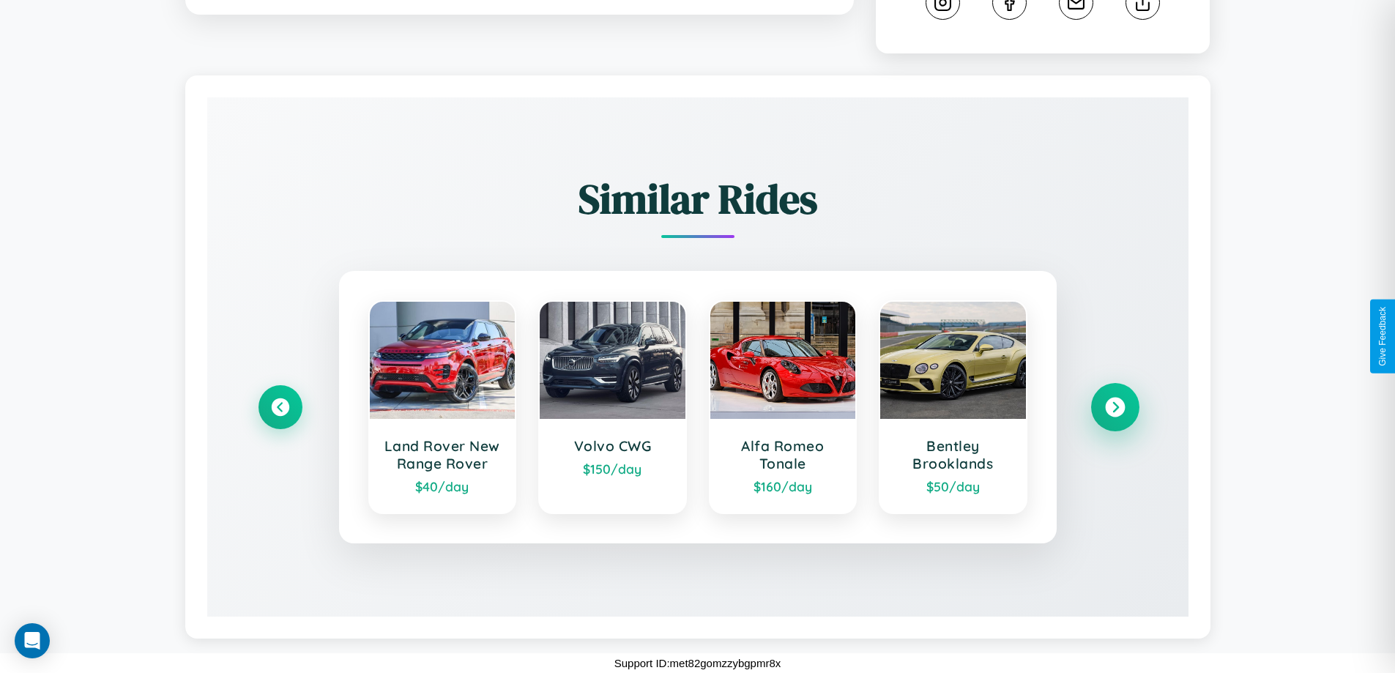
click at [1114, 407] on icon at bounding box center [1115, 408] width 20 height 20
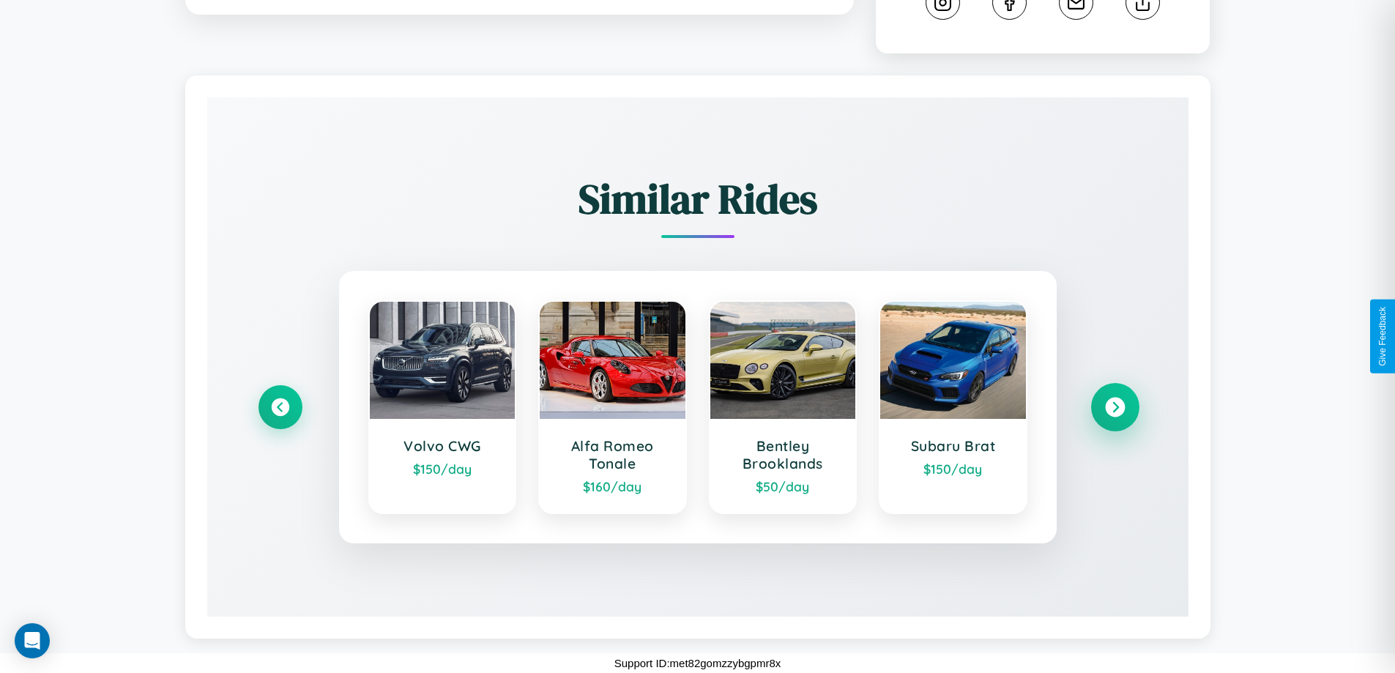
click at [1114, 407] on icon at bounding box center [1115, 408] width 20 height 20
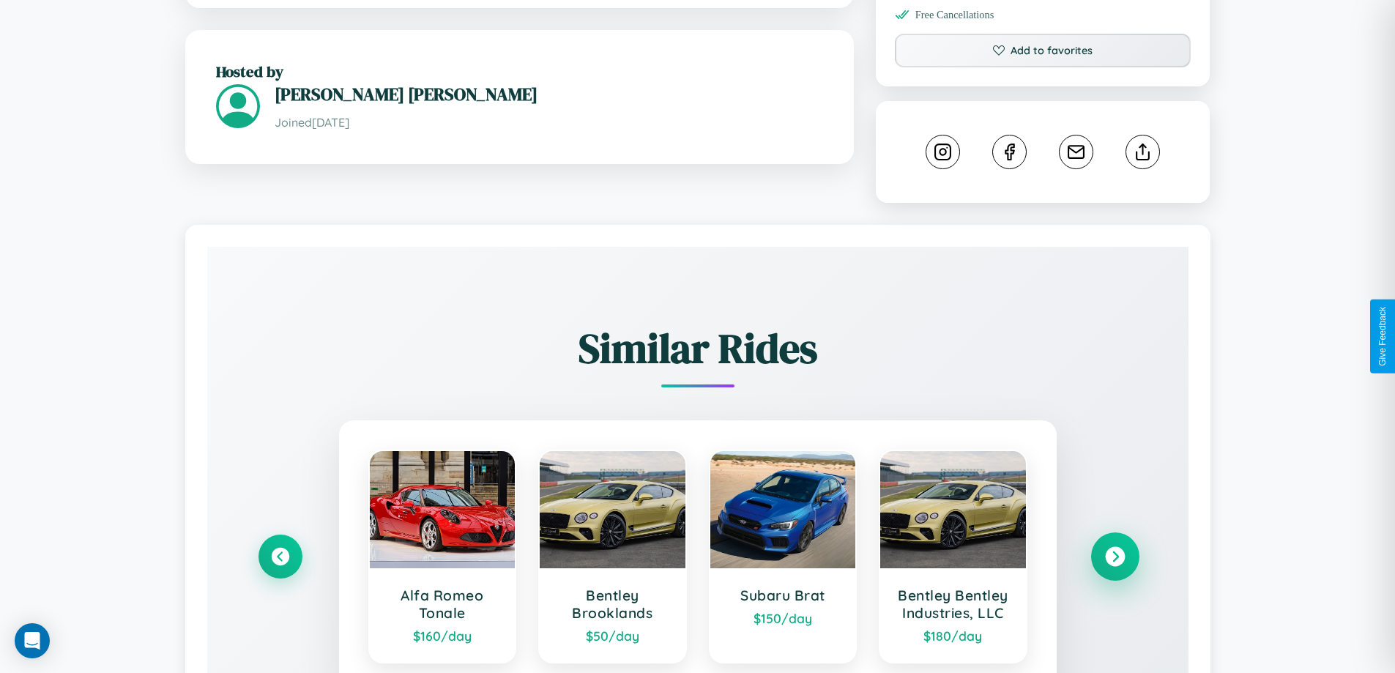
scroll to position [380, 0]
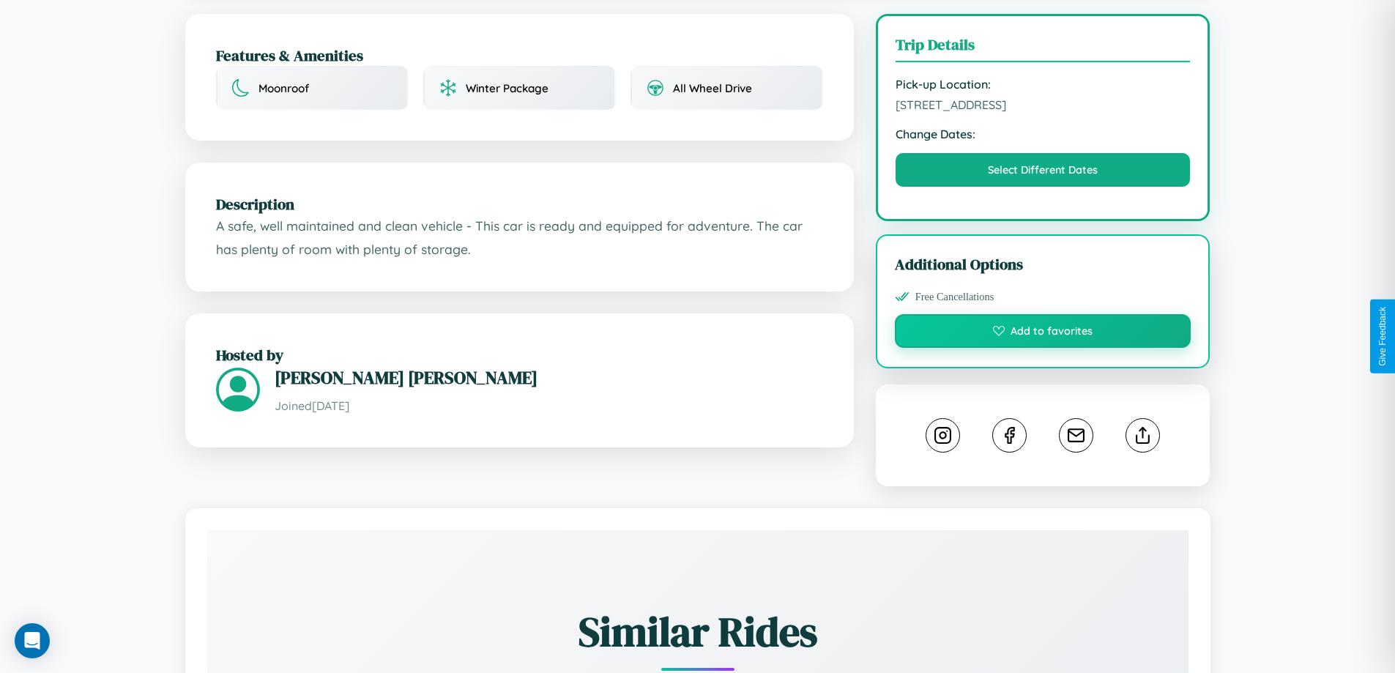
click at [1043, 336] on button "Add to favorites" at bounding box center [1043, 331] width 297 height 34
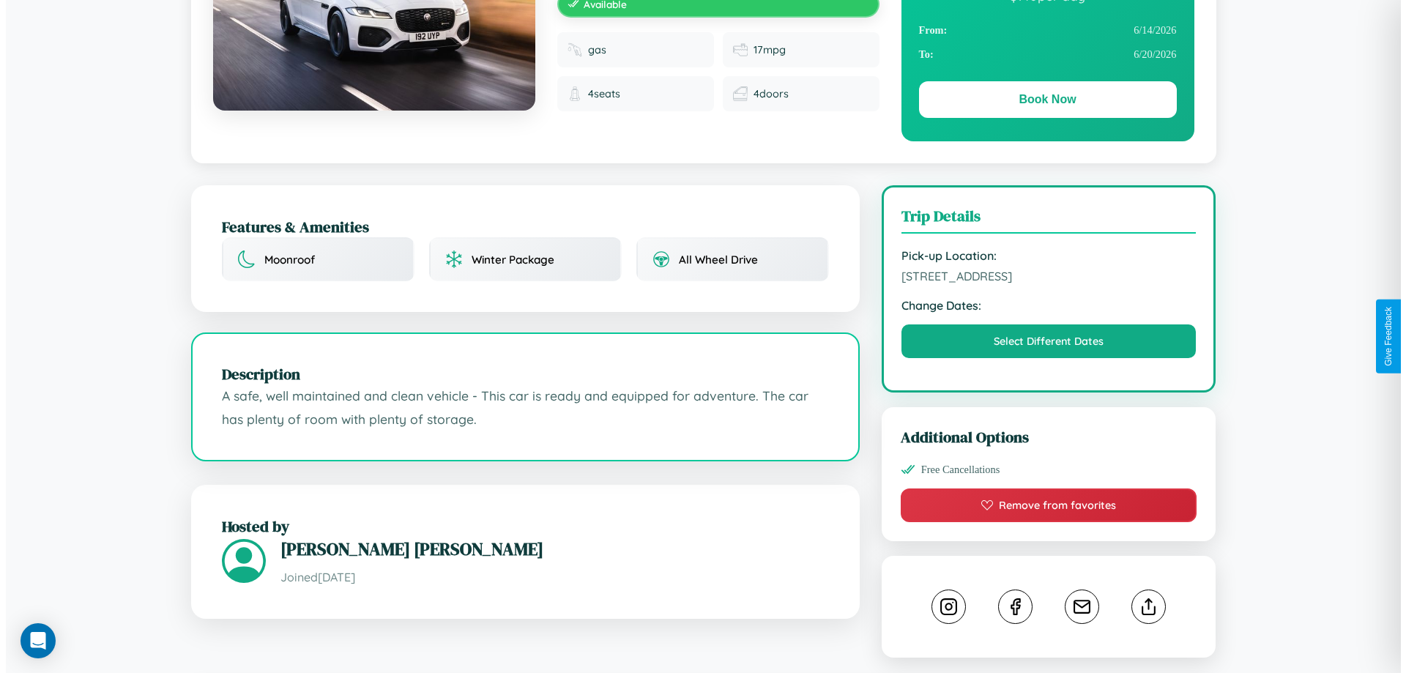
scroll to position [0, 0]
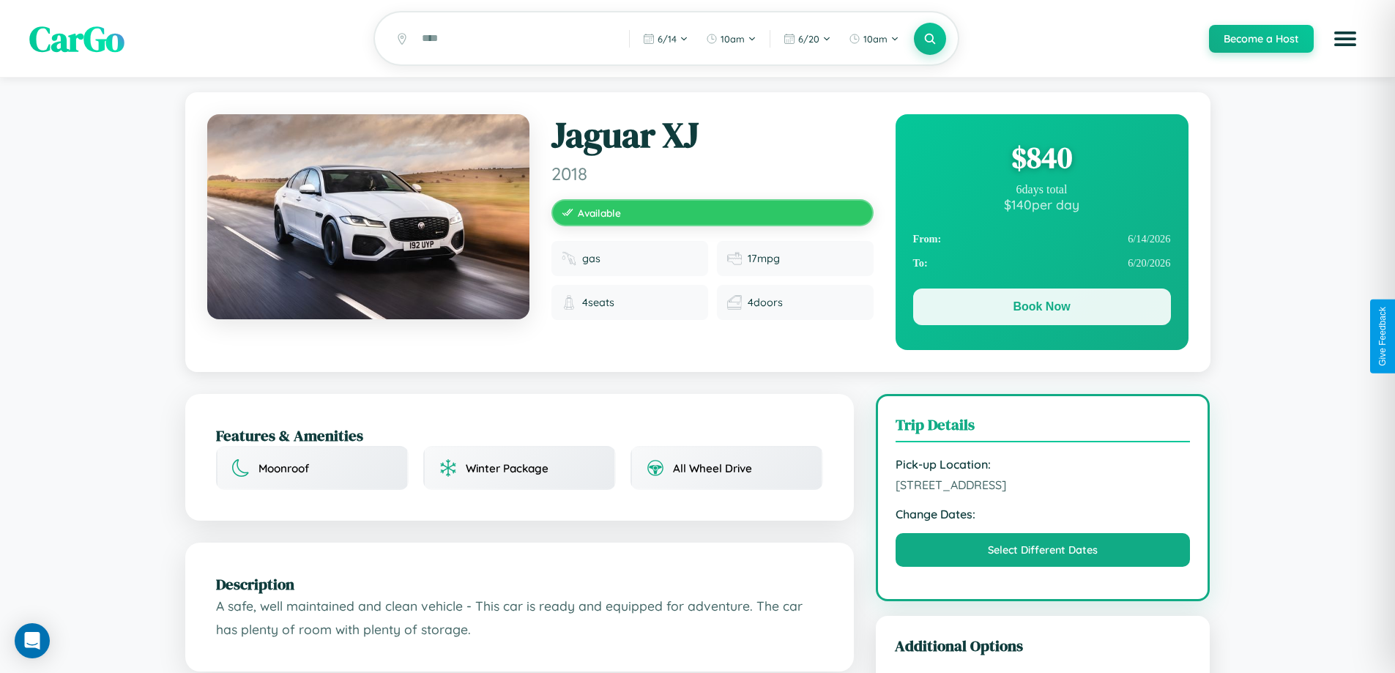
click at [1041, 309] on button "Book Now" at bounding box center [1042, 307] width 258 height 37
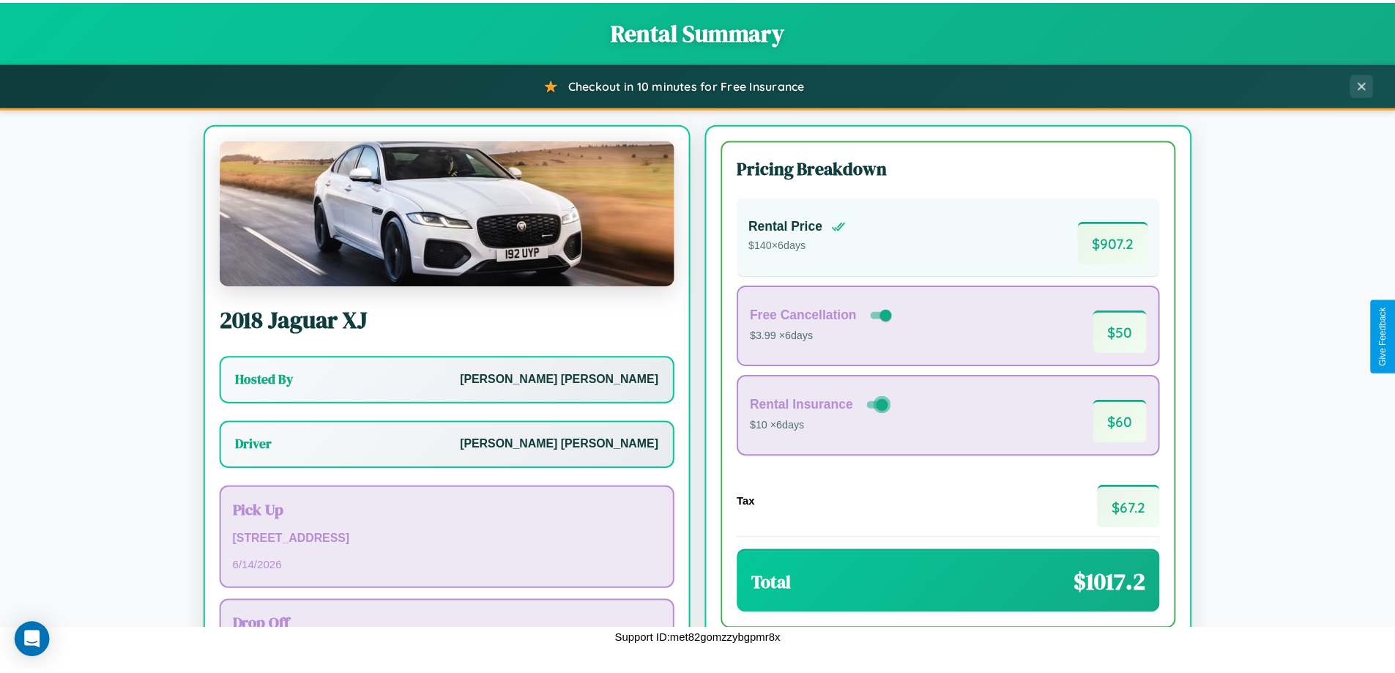
scroll to position [105, 0]
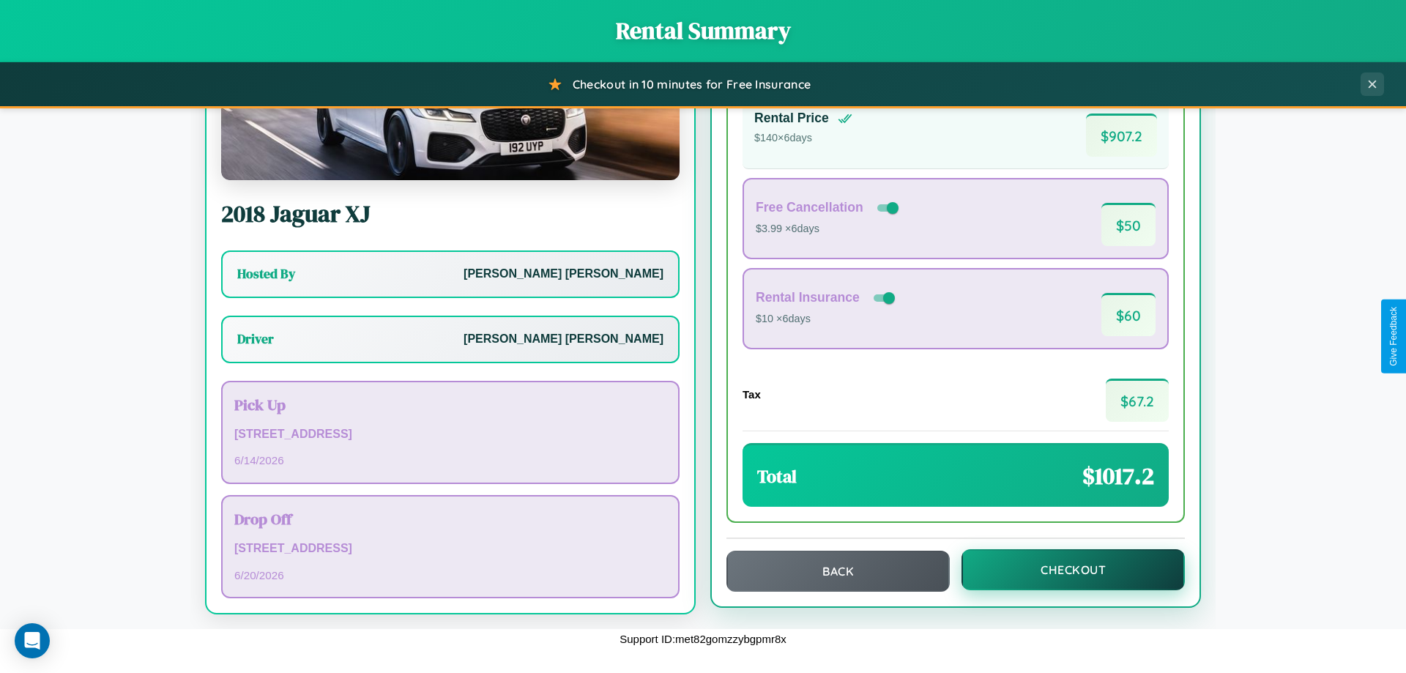
click at [1063, 570] on button "Checkout" at bounding box center [1072, 569] width 223 height 41
